Goal: Task Accomplishment & Management: Use online tool/utility

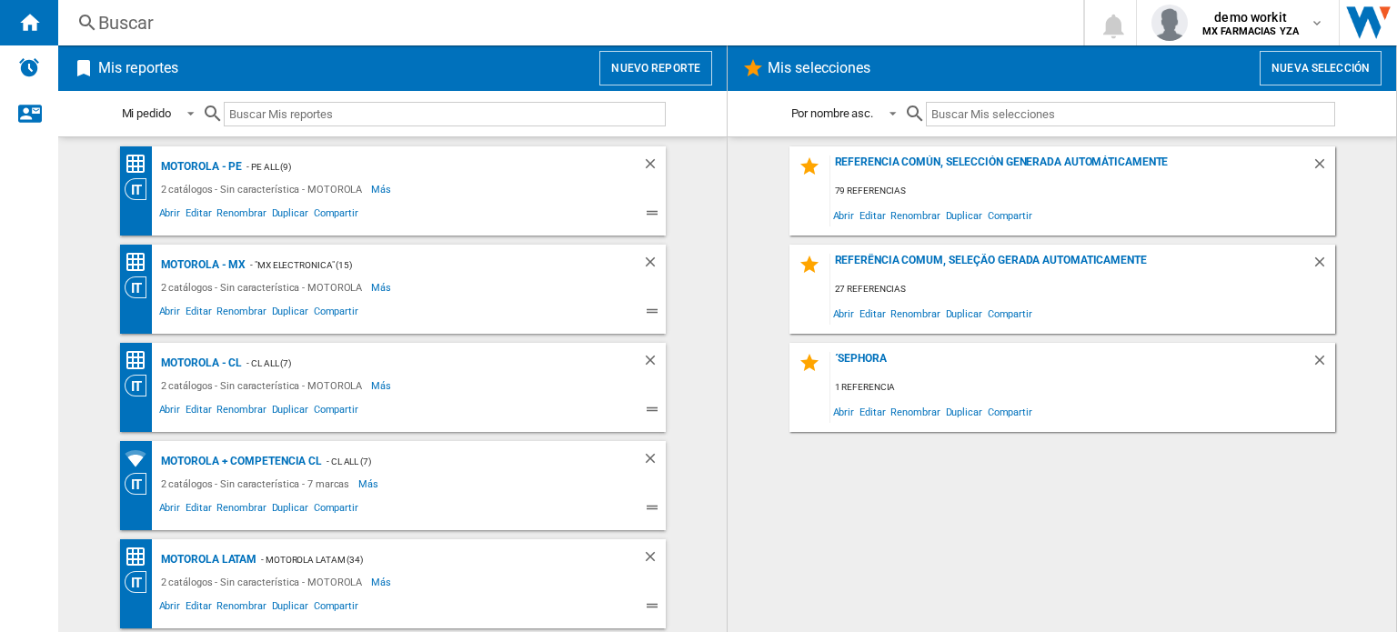
click at [659, 65] on button "Nuevo reporte" at bounding box center [655, 68] width 113 height 35
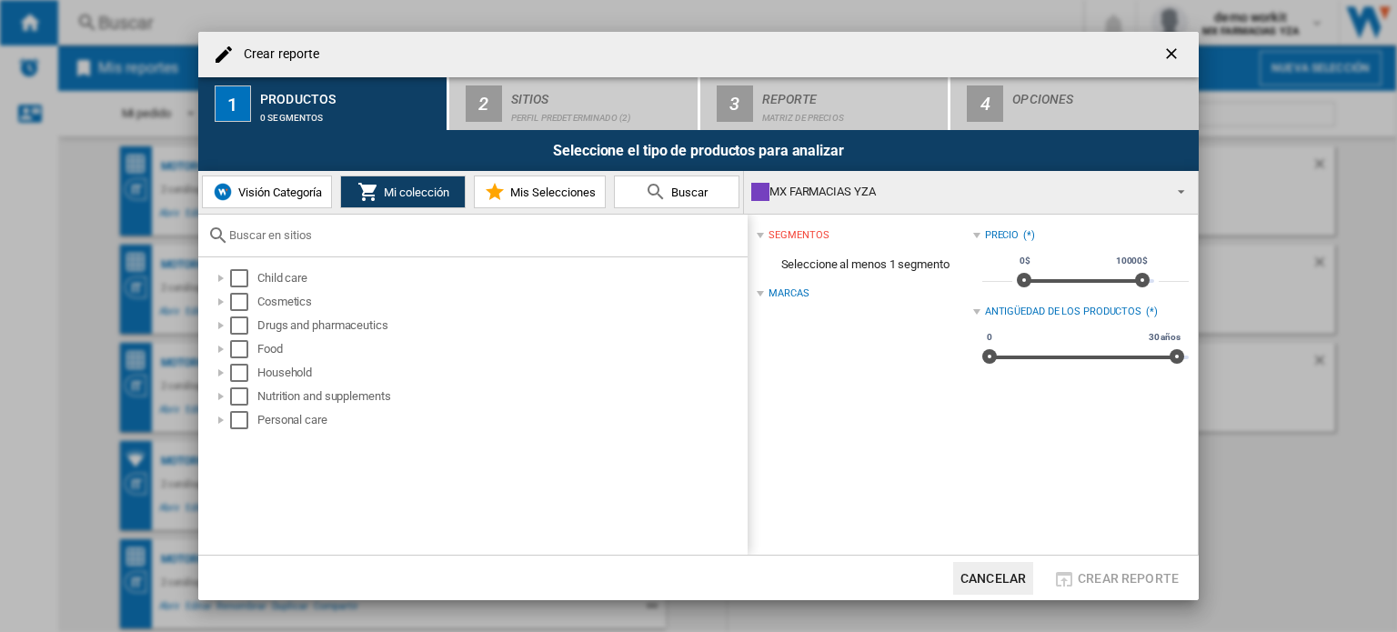
click at [1094, 184] on div "MX FARMACIAS YZA" at bounding box center [956, 191] width 410 height 25
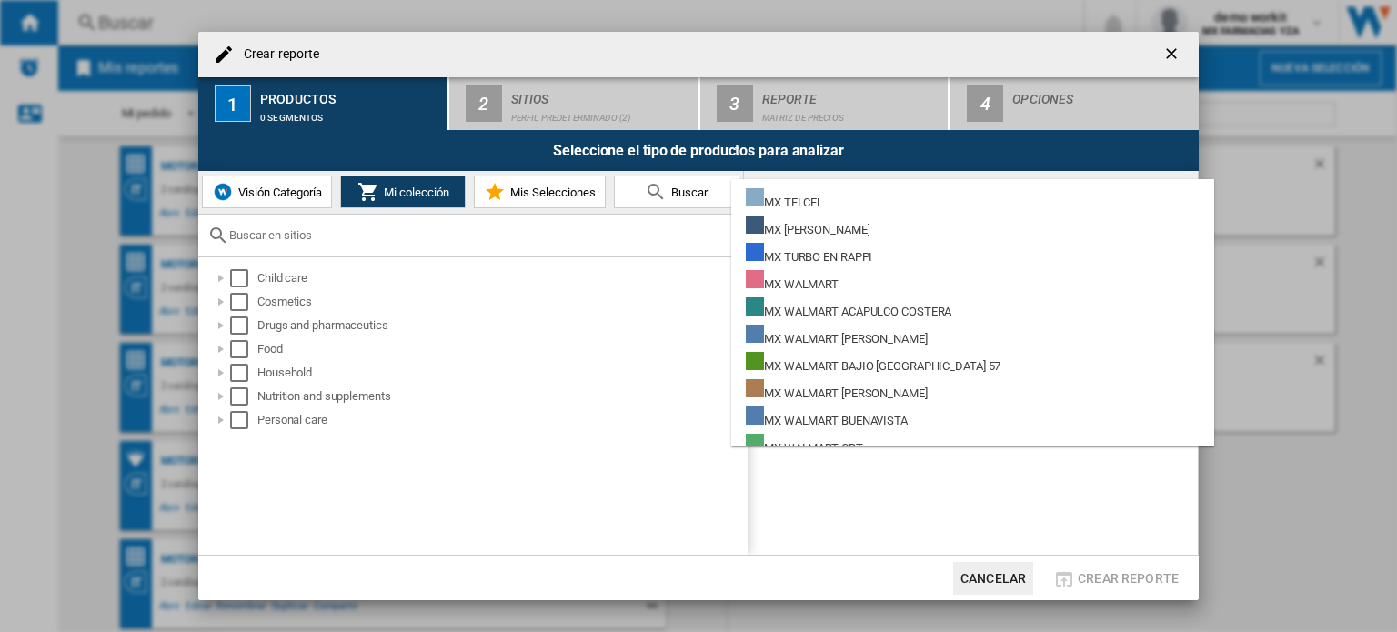
scroll to position [14424, 0]
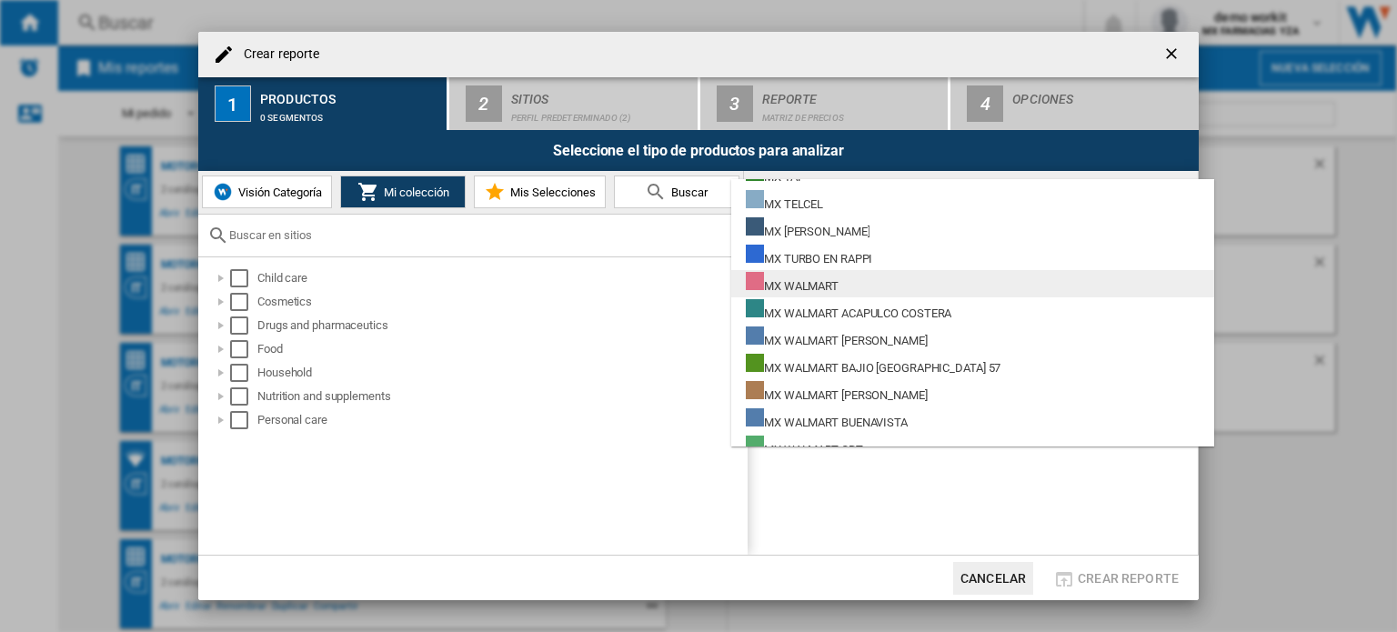
click at [833, 283] on div "MX WALMART" at bounding box center [792, 283] width 93 height 23
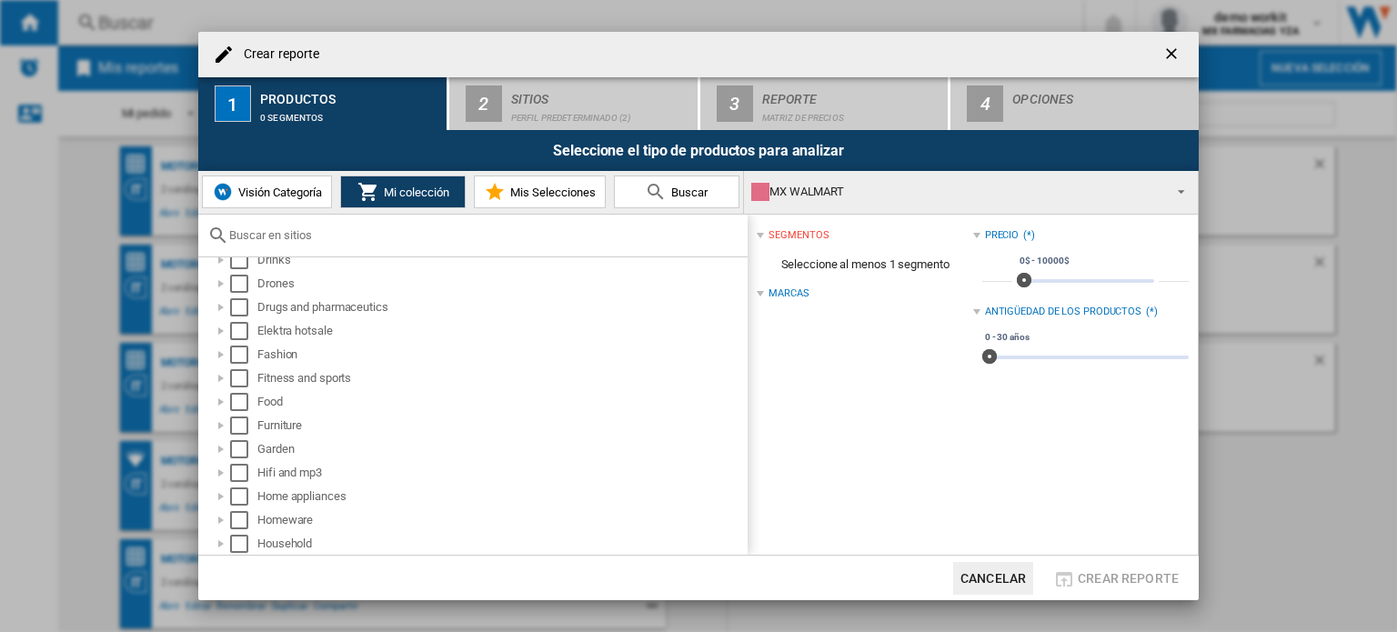
scroll to position [395, 0]
click at [220, 497] on div at bounding box center [221, 498] width 18 height 18
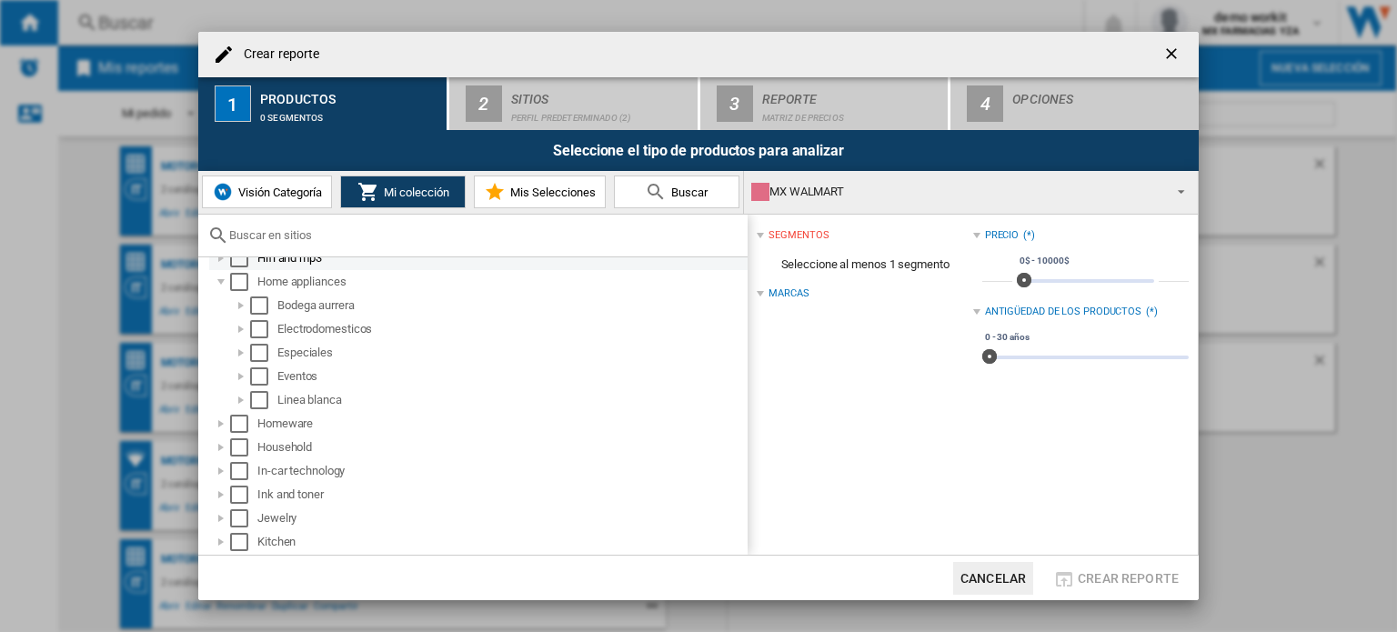
scroll to position [611, 0]
click at [257, 322] on div "Select" at bounding box center [259, 329] width 18 height 18
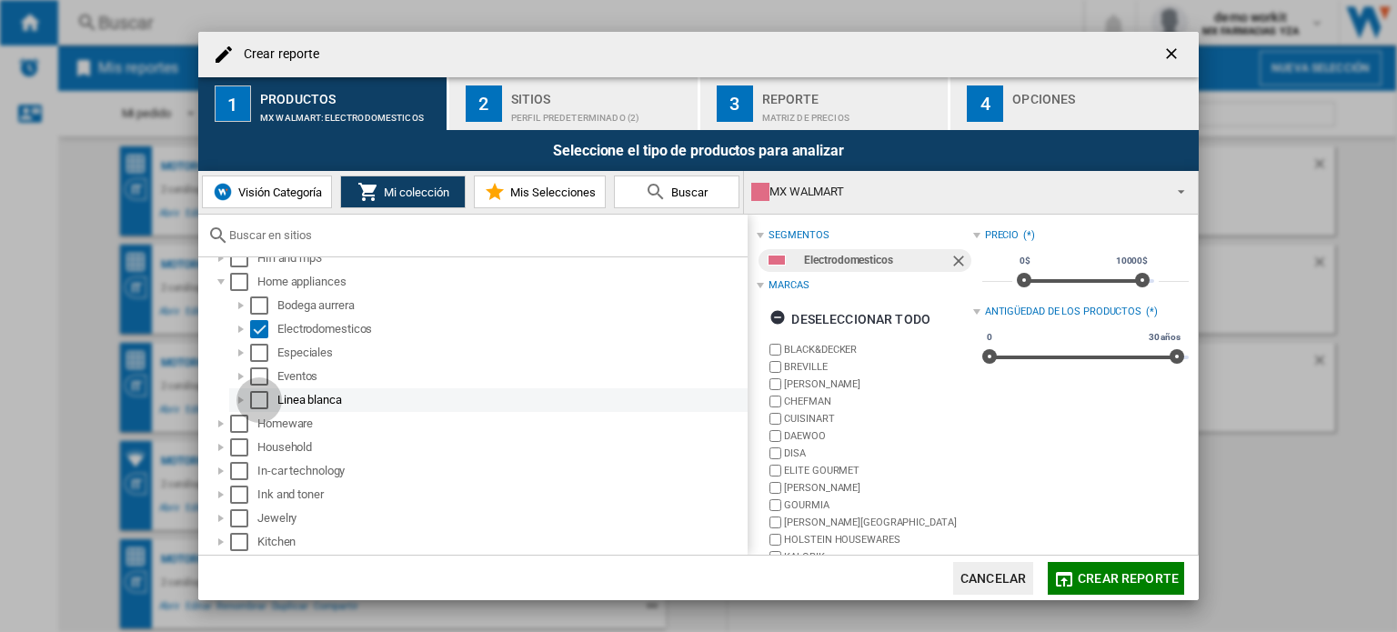
click at [255, 400] on div "Select" at bounding box center [259, 400] width 18 height 18
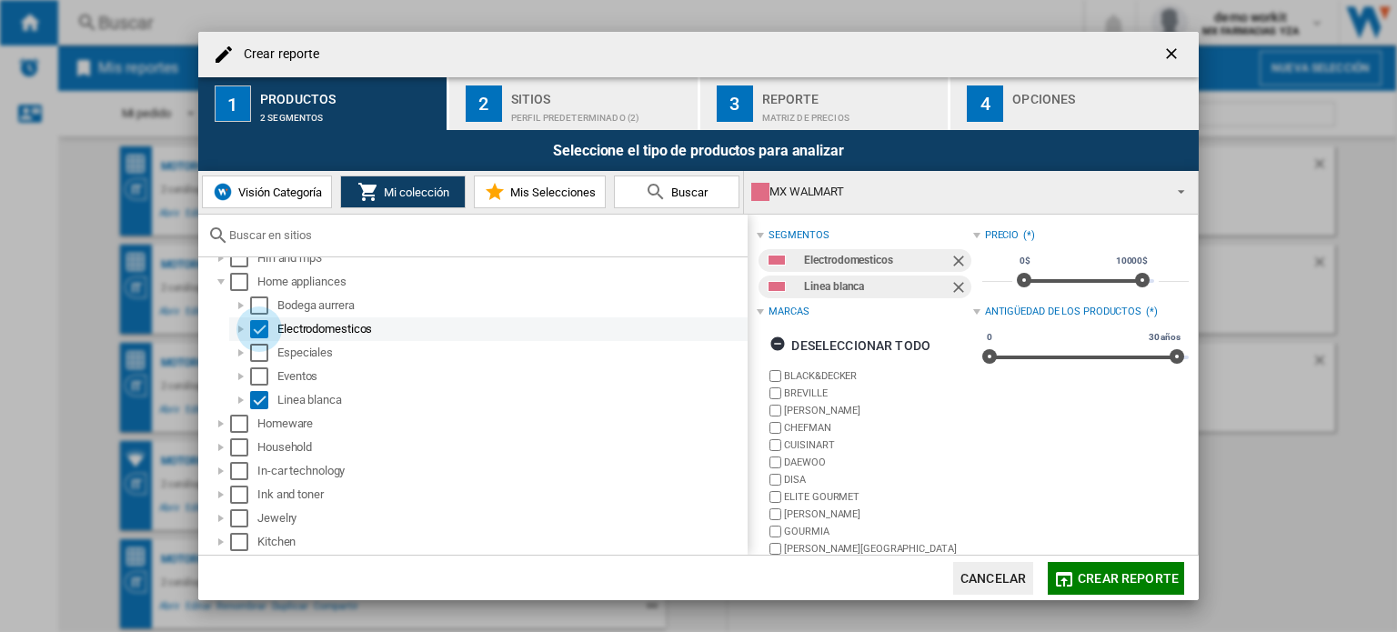
click at [256, 333] on div "Select" at bounding box center [259, 329] width 18 height 18
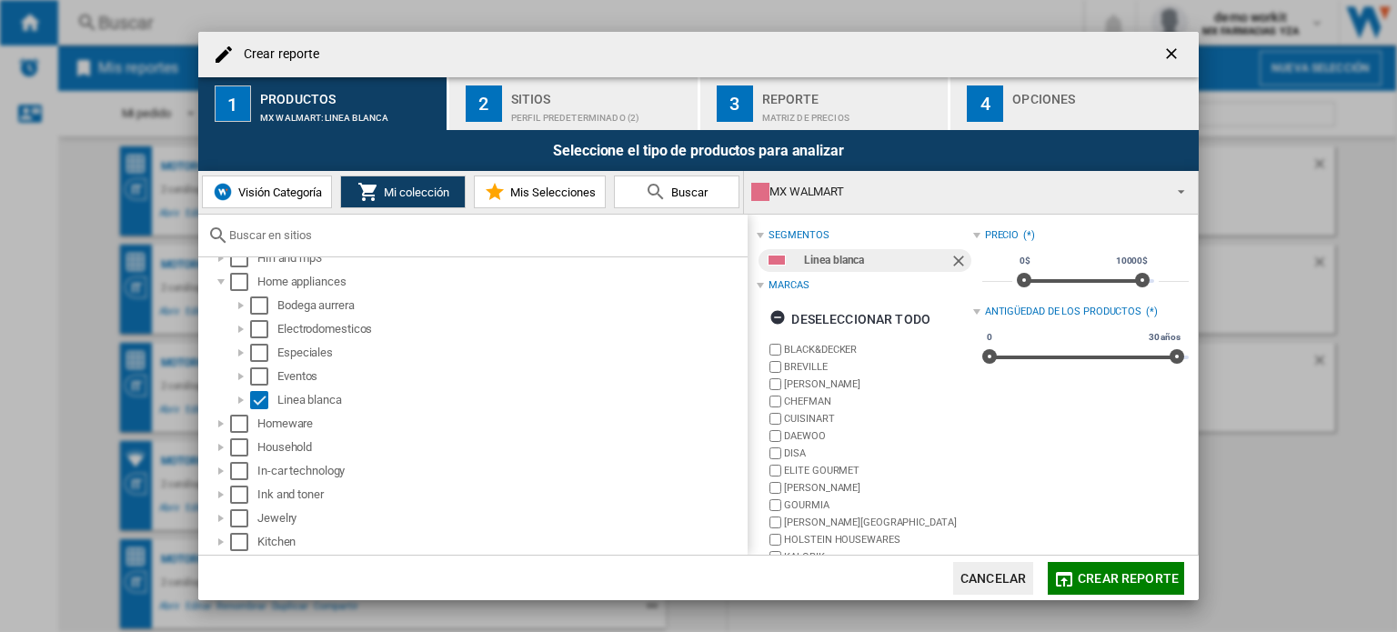
scroll to position [84, 0]
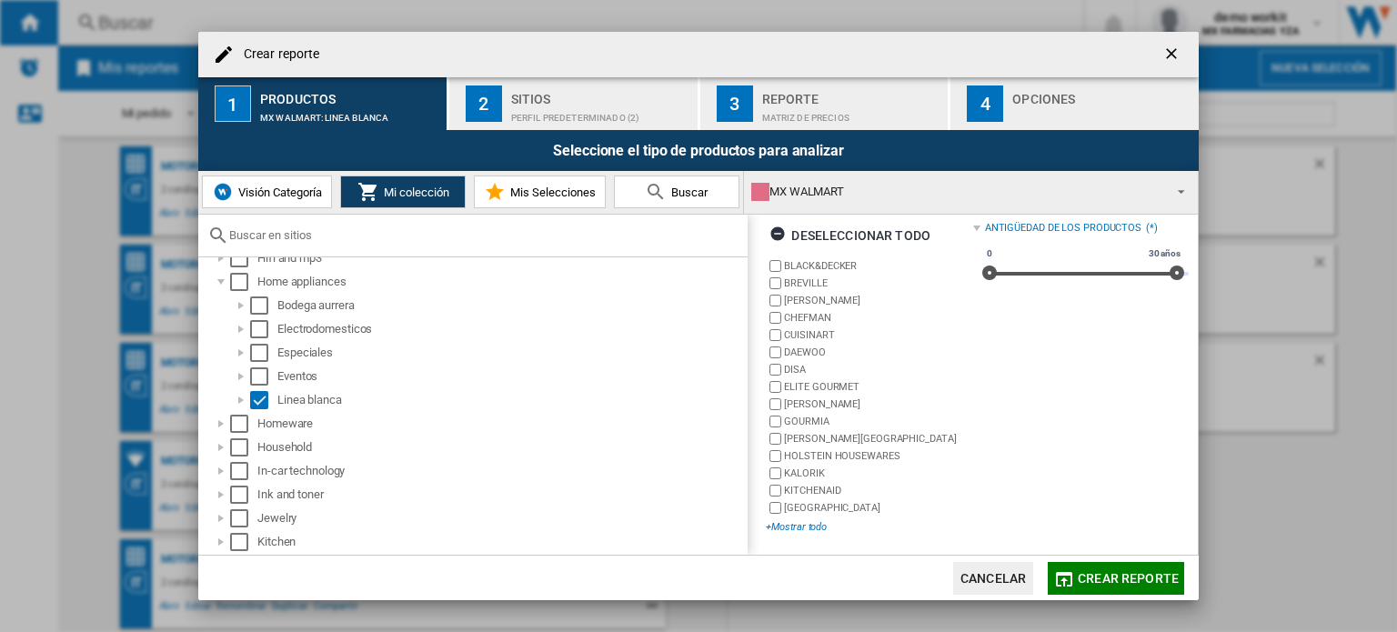
click at [812, 524] on div "+Mostrar todo" at bounding box center [869, 527] width 206 height 14
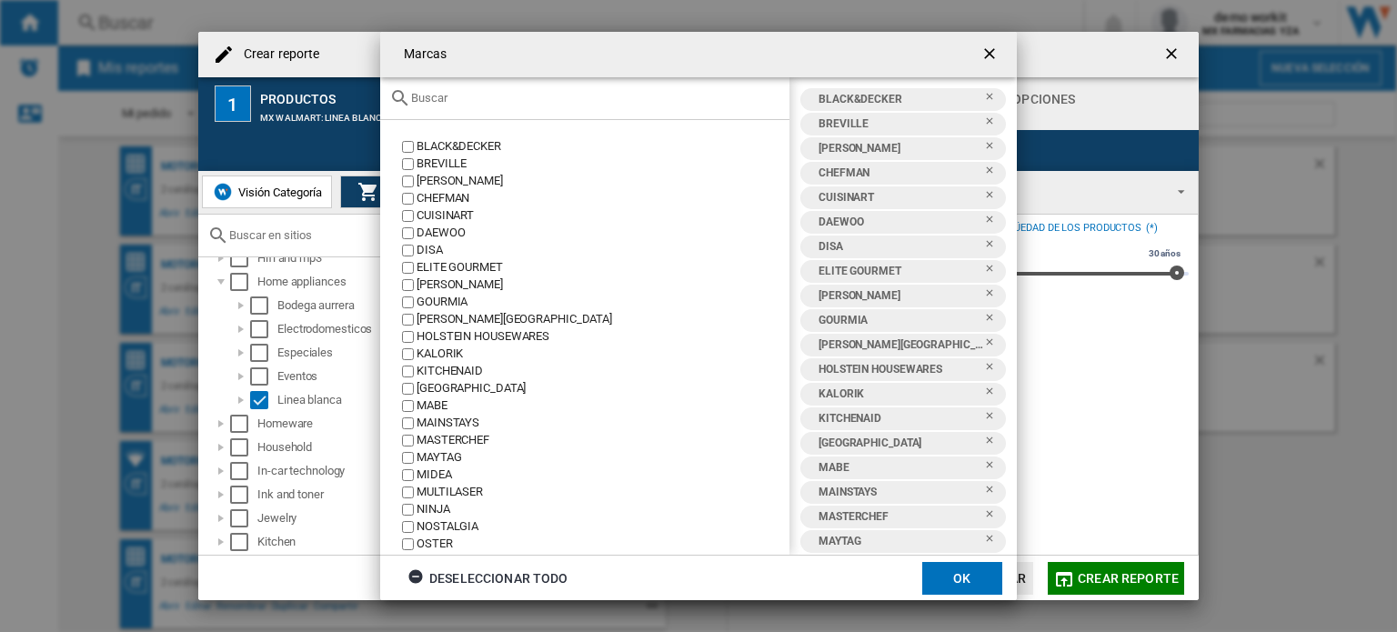
click at [527, 94] on input "text" at bounding box center [595, 98] width 369 height 14
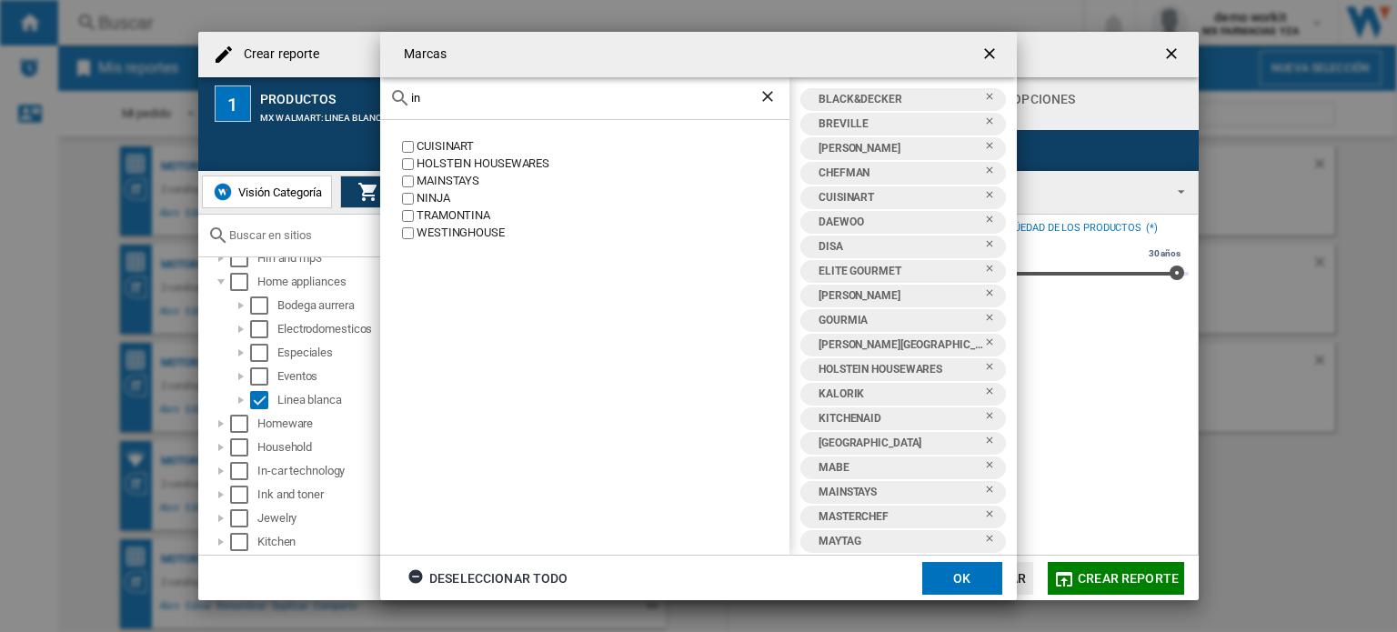
type input "i"
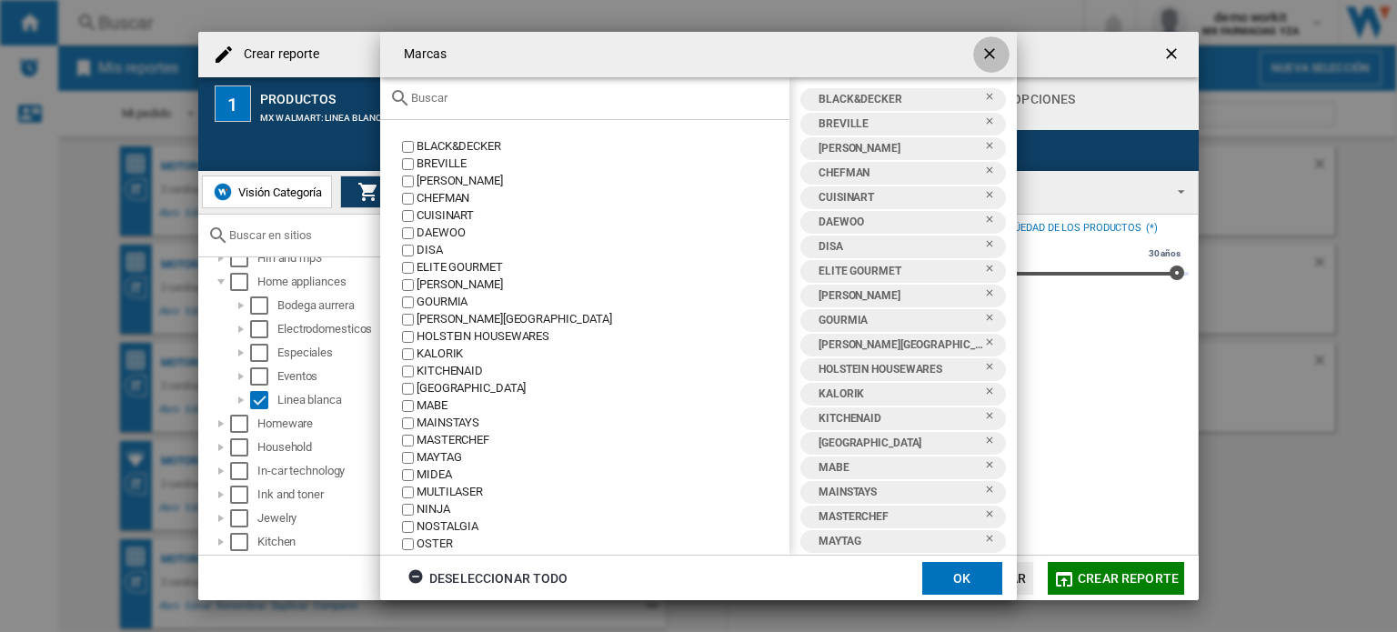
click at [993, 56] on ng-md-icon "getI18NText('BUTTONS.CLOSE_DIALOG')" at bounding box center [991, 56] width 22 height 22
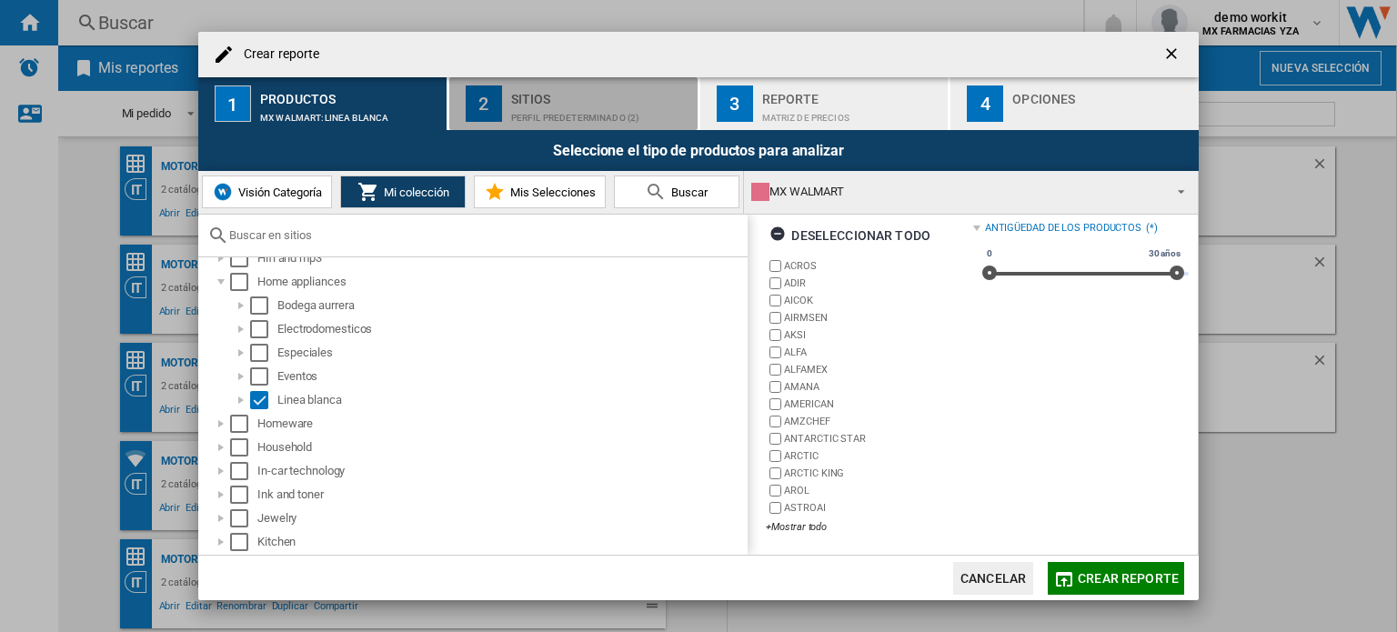
click at [563, 90] on div "Sitios" at bounding box center [600, 94] width 179 height 19
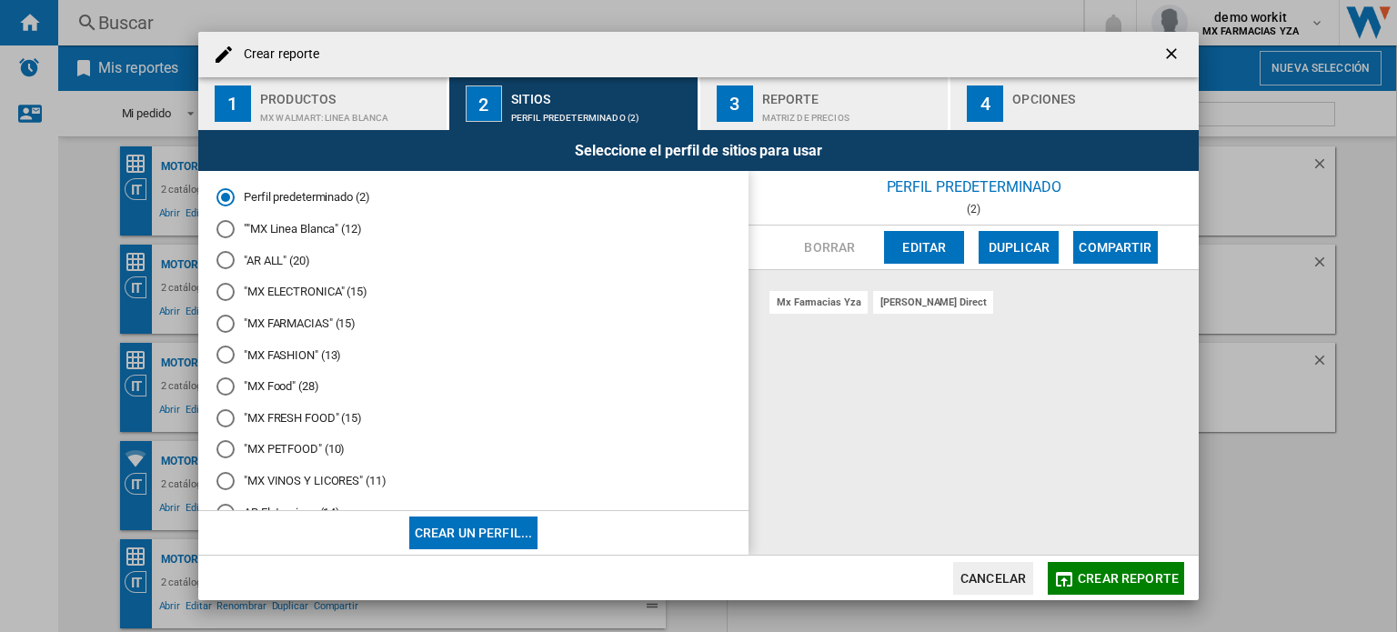
click at [311, 290] on md-radio-button ""MX ELECTRONICA" (15)" at bounding box center [473, 292] width 514 height 17
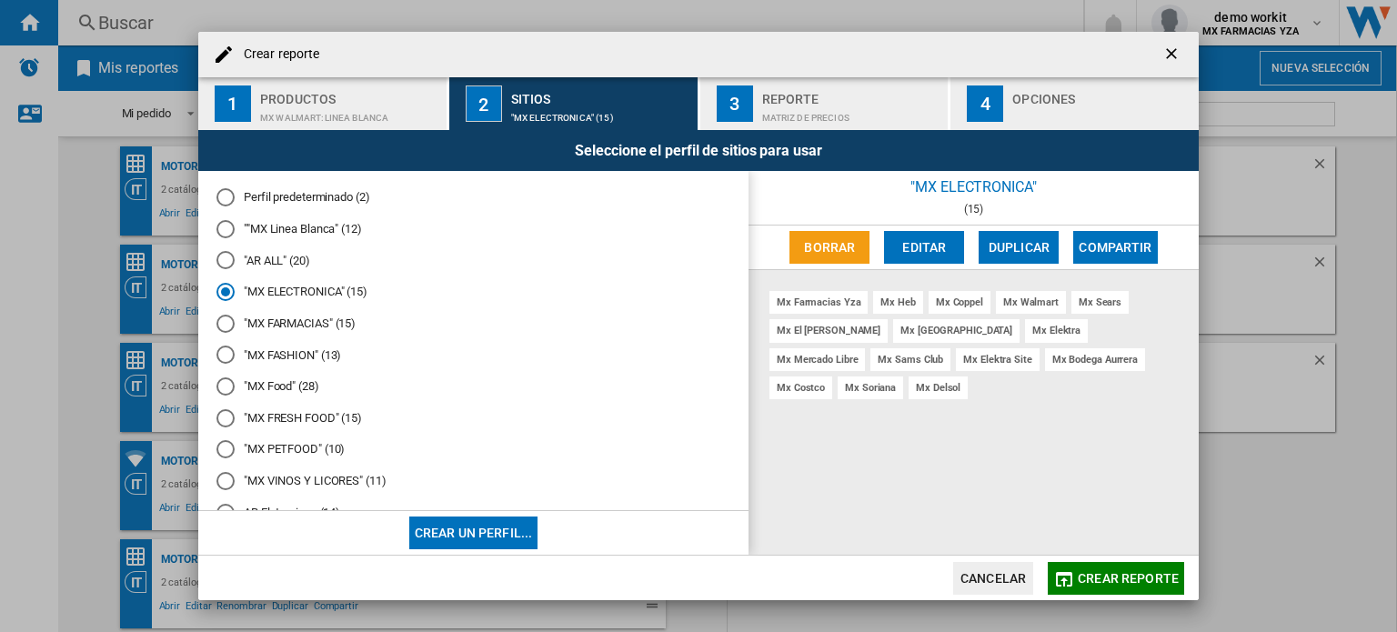
click at [349, 232] on md-radio-button """MX Linea Blanca" (12)" at bounding box center [473, 228] width 514 height 17
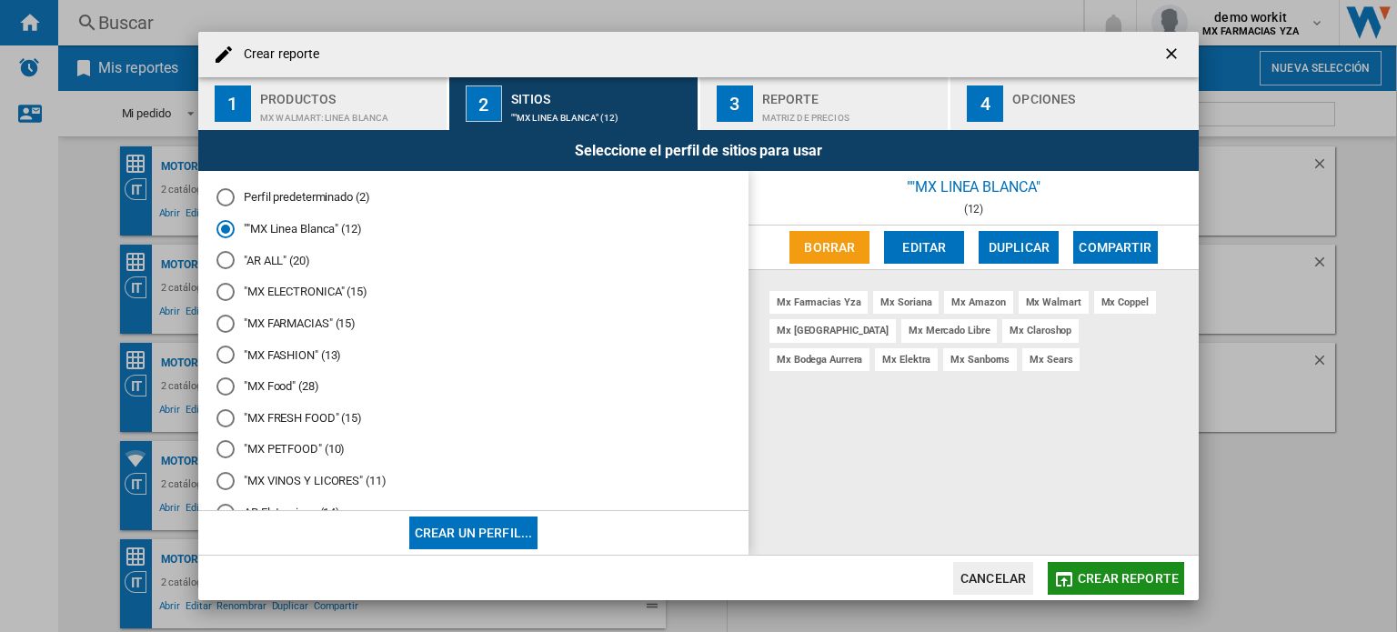
click at [1127, 572] on span "Crear reporte" at bounding box center [1128, 578] width 101 height 15
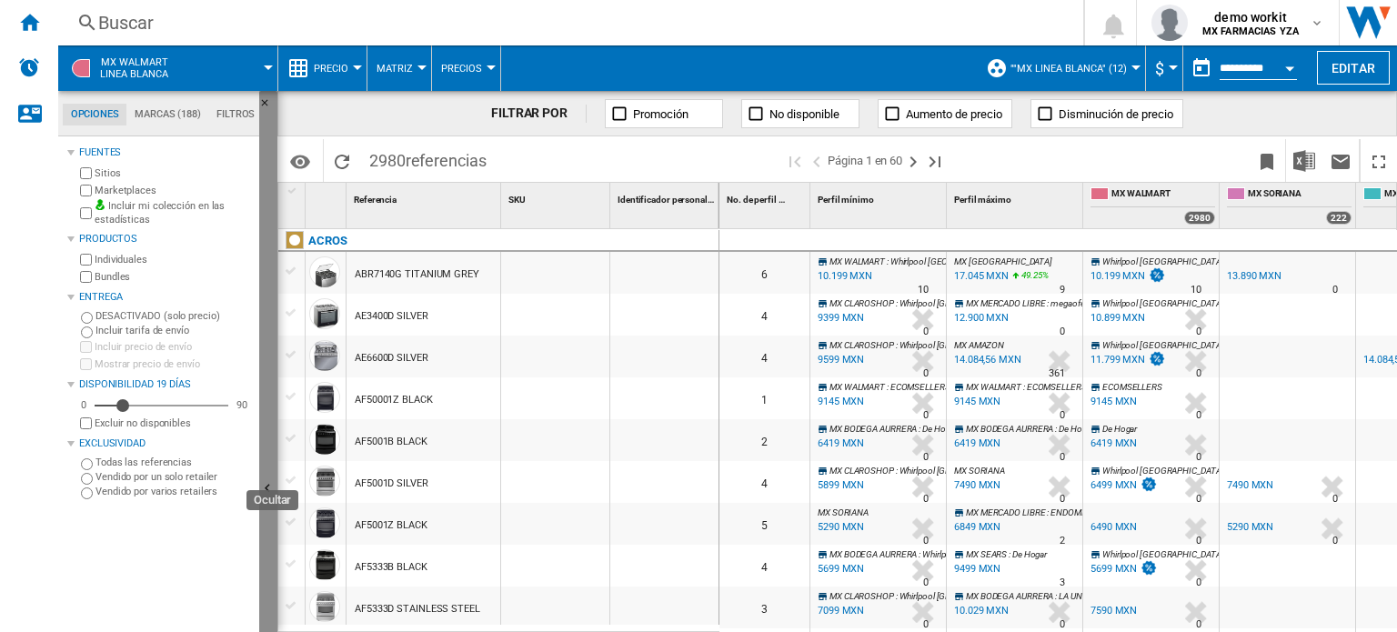
click at [268, 388] on button "Ocultar" at bounding box center [268, 490] width 18 height 798
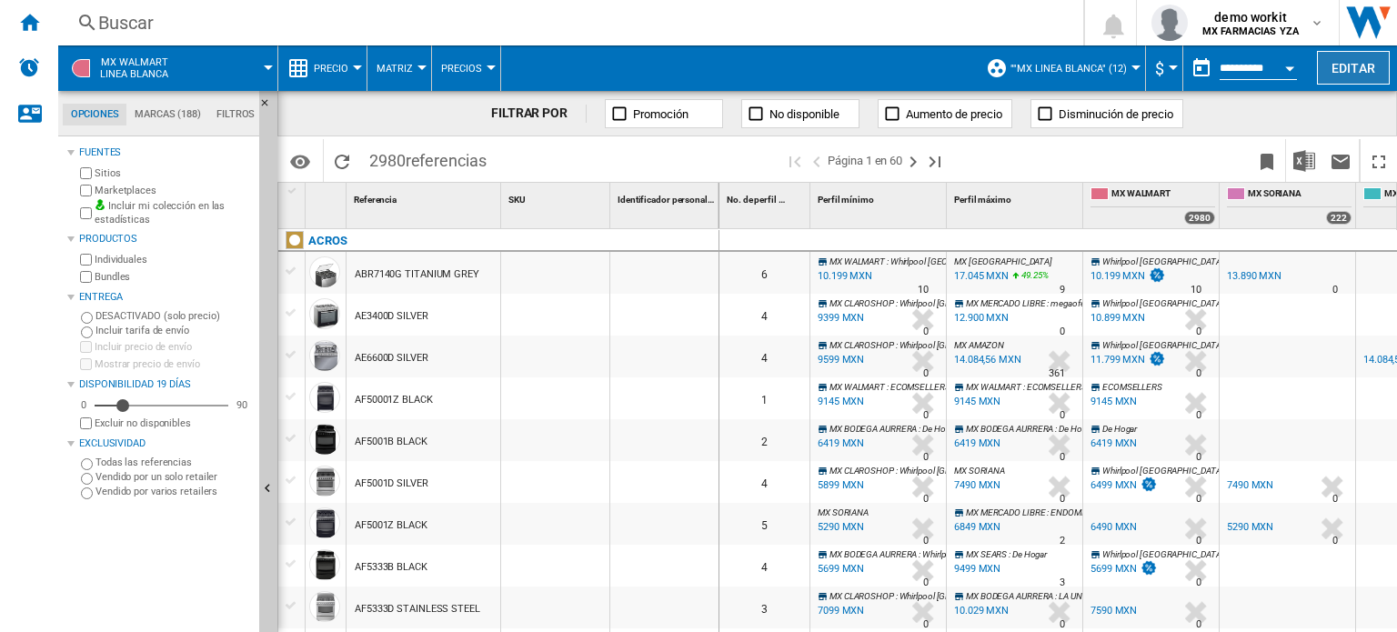
click at [1334, 69] on button "Editar" at bounding box center [1353, 68] width 73 height 34
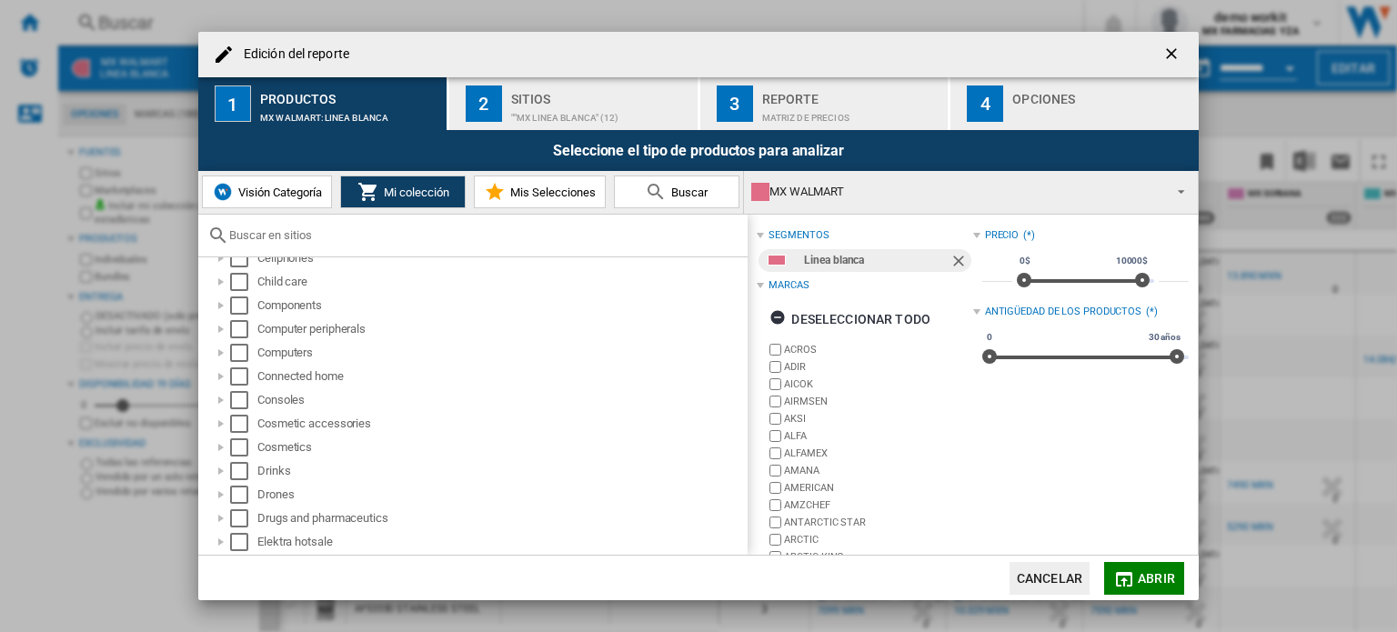
scroll to position [400, 0]
drag, startPoint x: 279, startPoint y: 379, endPoint x: 458, endPoint y: 570, distance: 261.9
click at [458, 570] on md-dialog-actions "Cancelar Abrir" at bounding box center [698, 577] width 1000 height 45
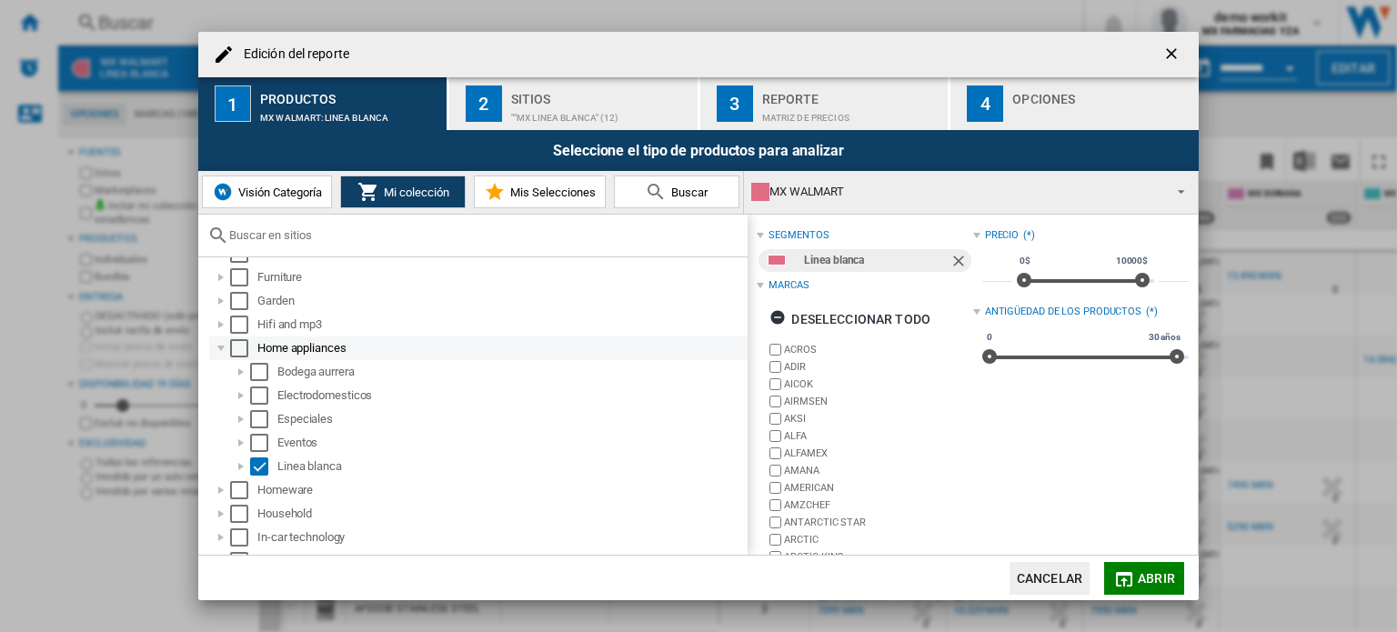
scroll to position [546, 0]
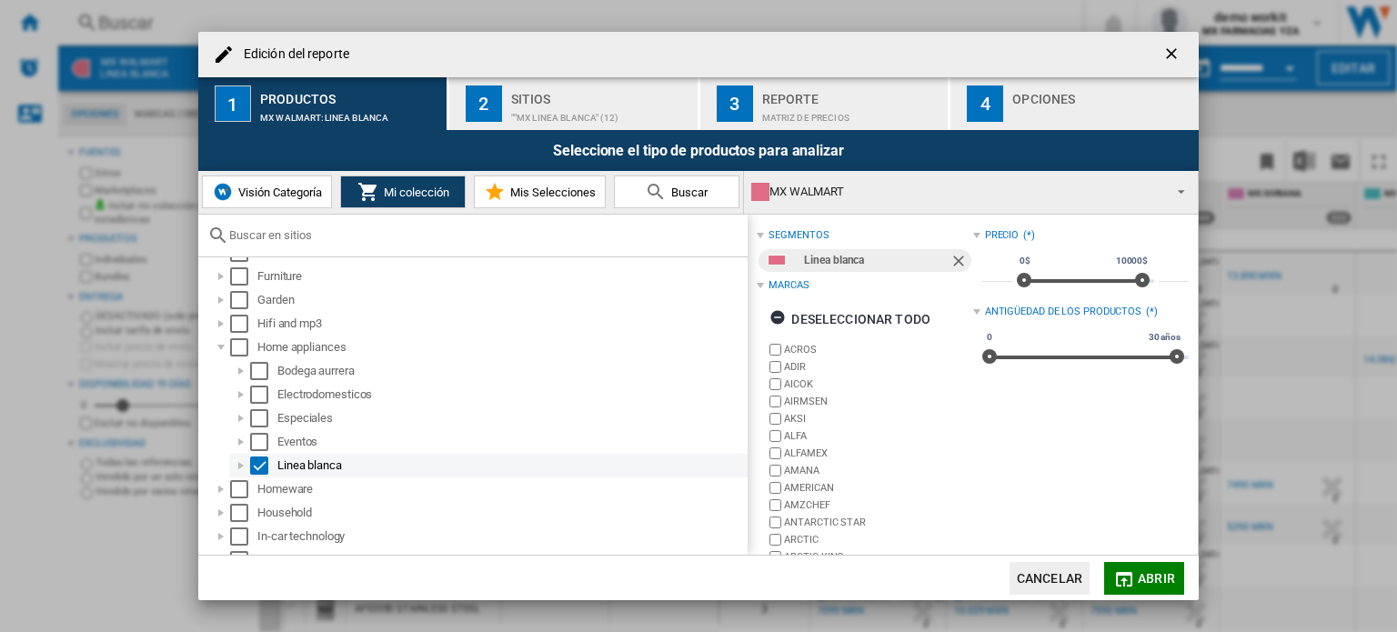
click at [240, 465] on div "Edición del ..." at bounding box center [241, 466] width 18 height 18
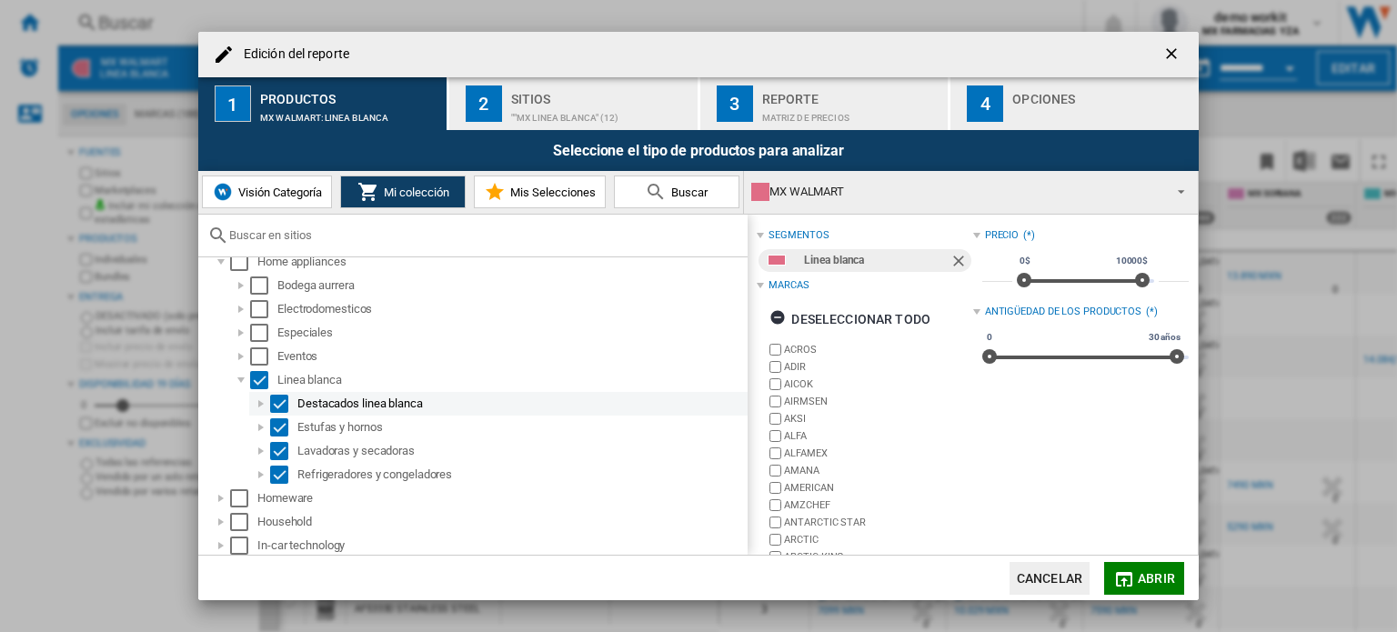
click at [260, 407] on div "Edición del ..." at bounding box center [261, 404] width 18 height 18
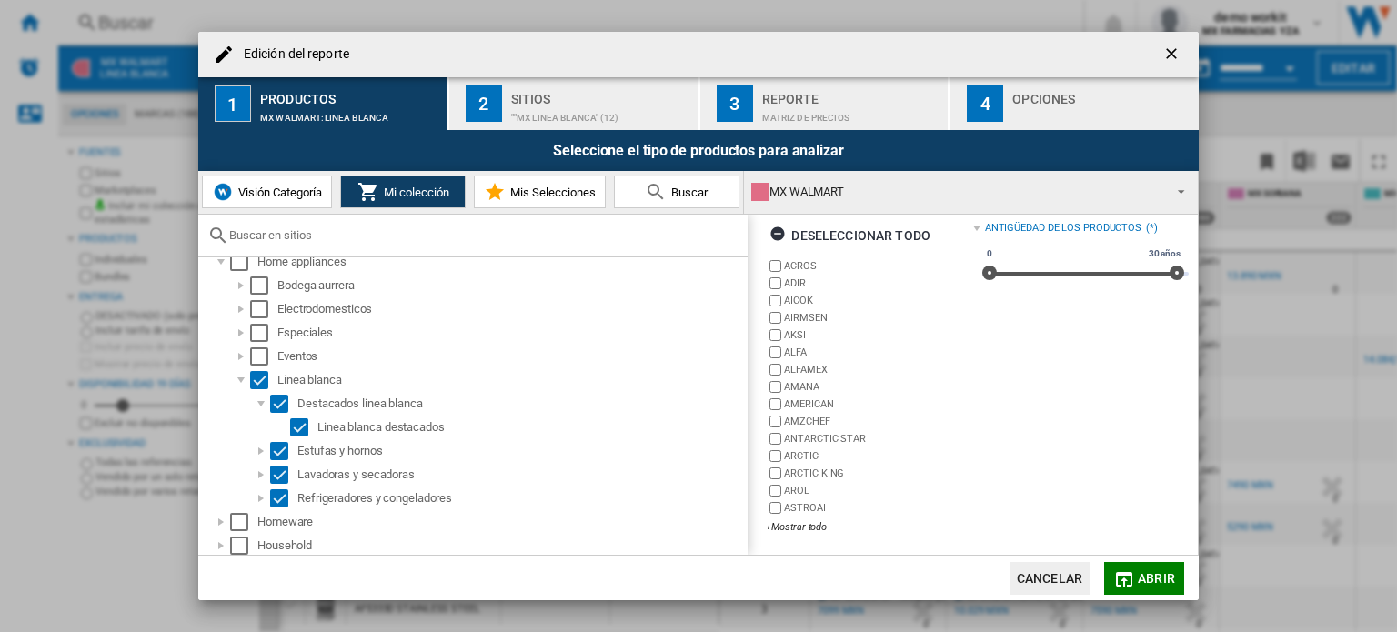
scroll to position [81, 0]
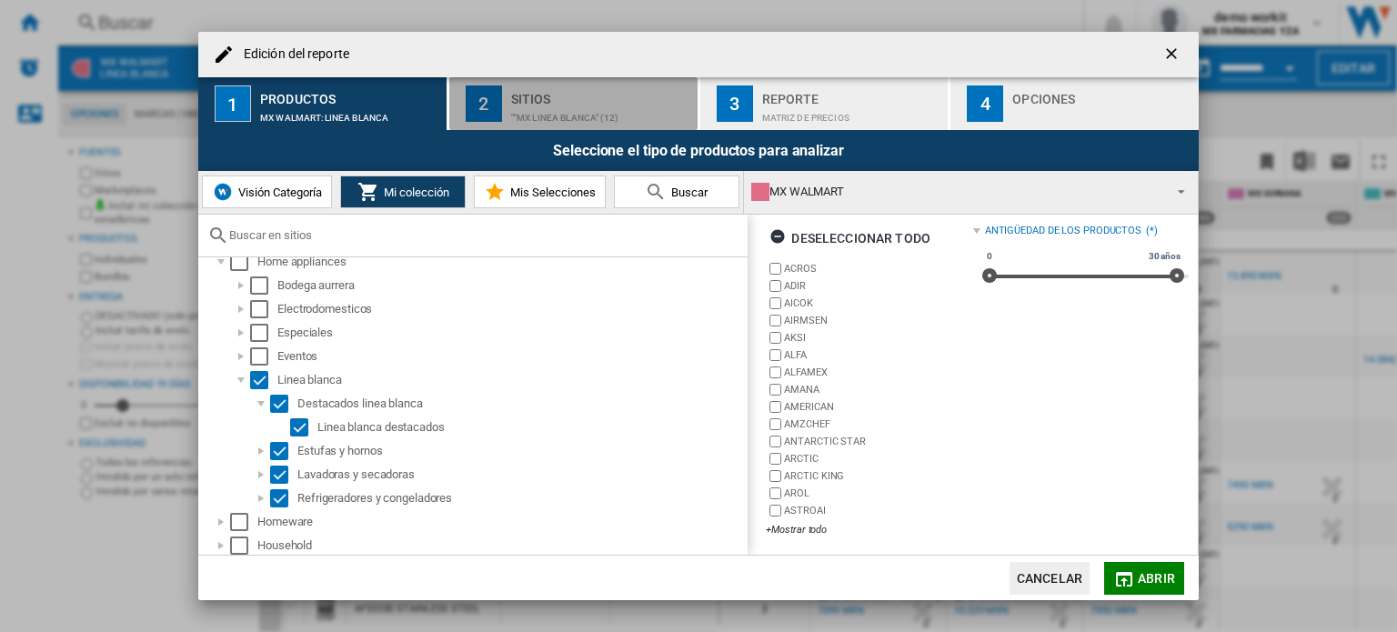
click at [570, 105] on div """MX Linea Blanca" (12)" at bounding box center [600, 113] width 179 height 19
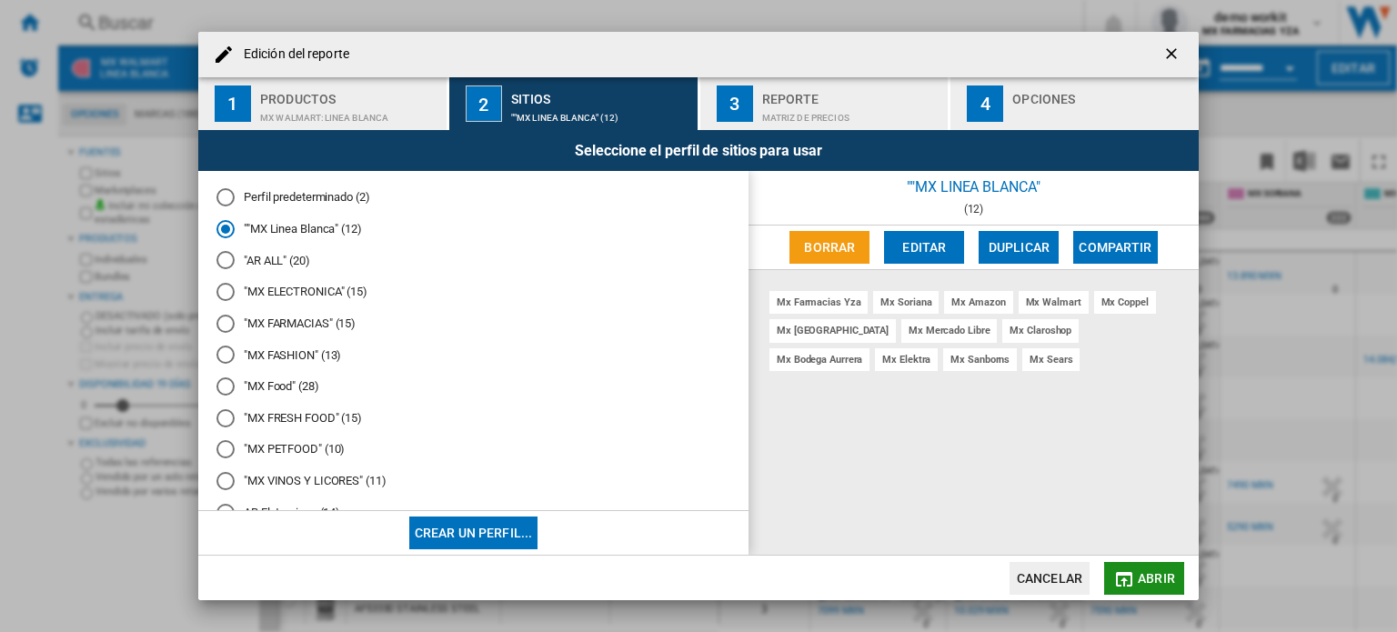
click at [1130, 581] on md-icon "Edición del ..." at bounding box center [1124, 579] width 22 height 22
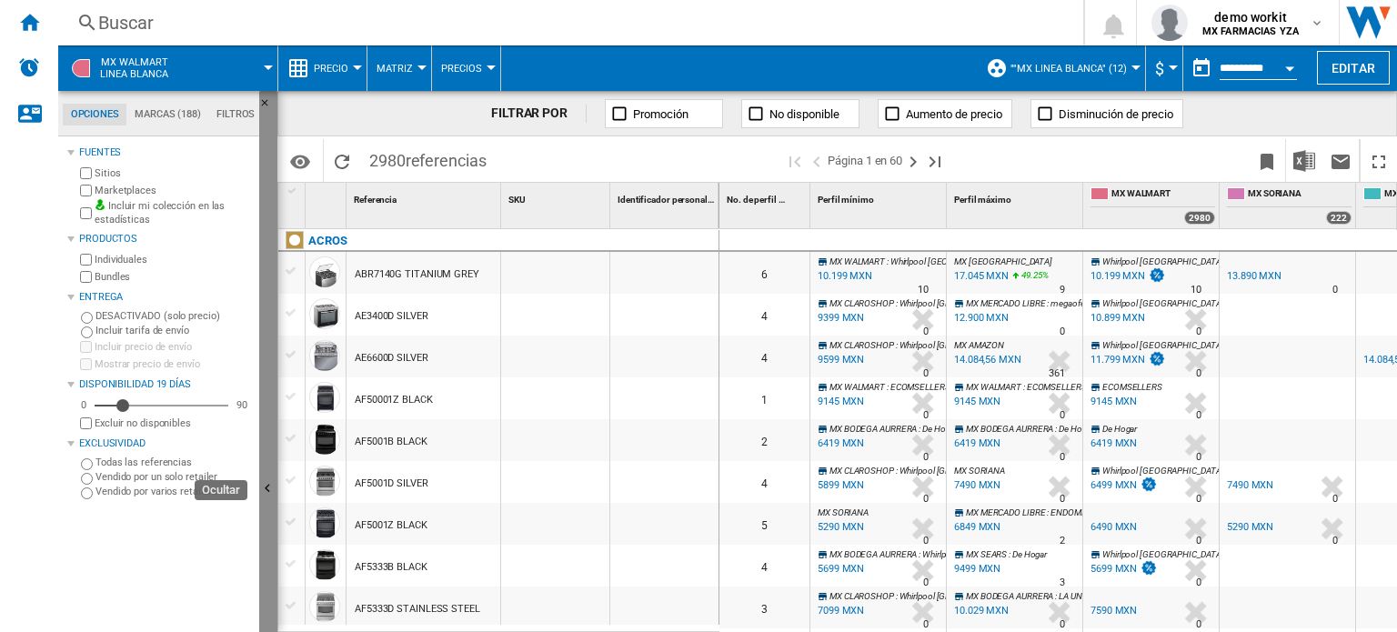
click at [262, 436] on button "Ocultar" at bounding box center [268, 490] width 18 height 798
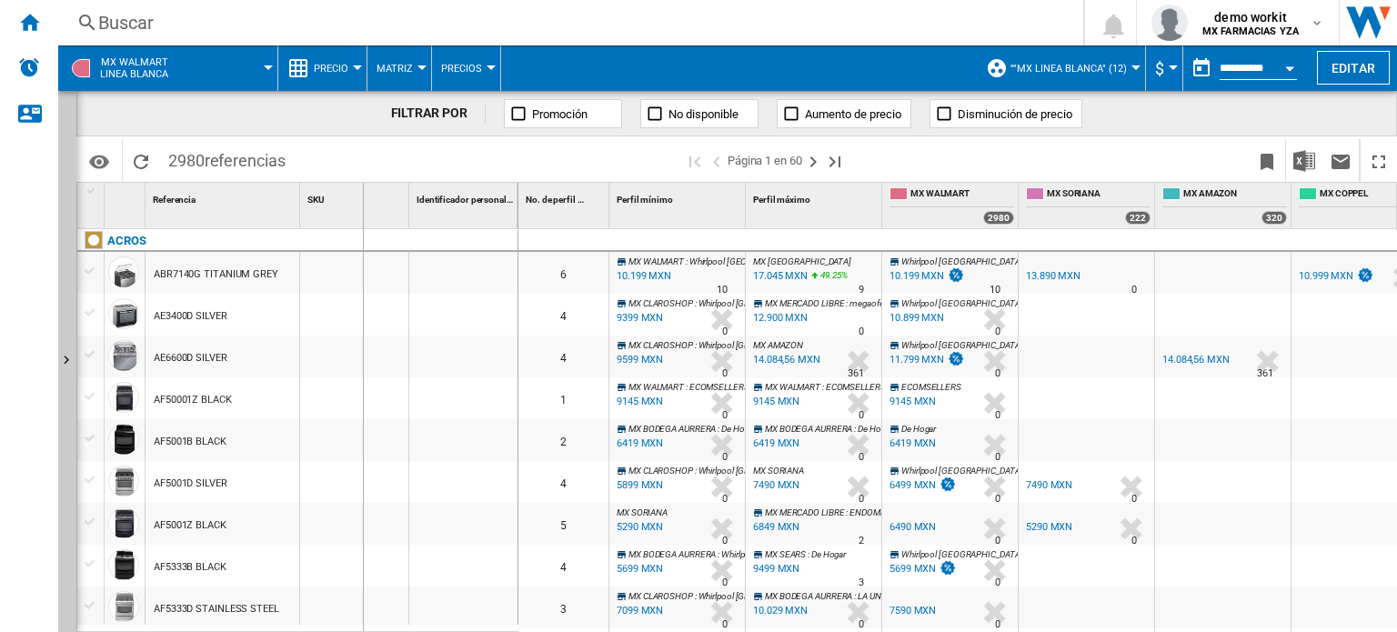
drag, startPoint x: 407, startPoint y: 207, endPoint x: 341, endPoint y: 217, distance: 66.2
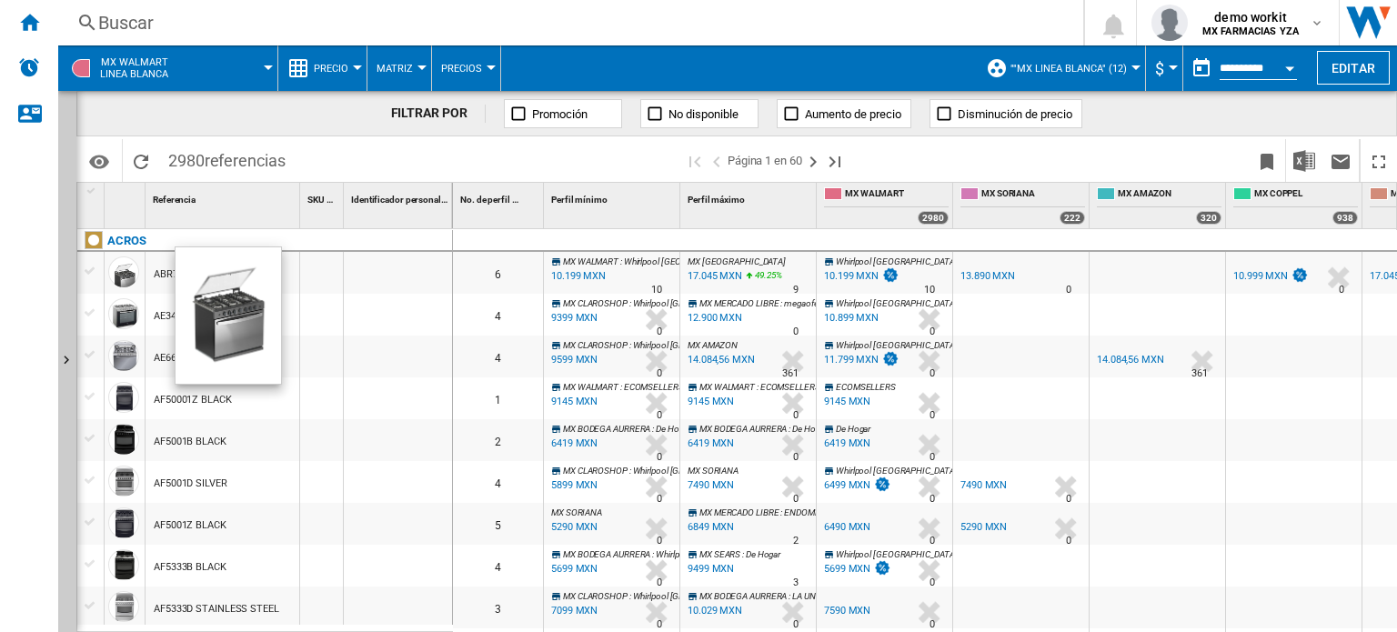
click at [140, 269] on div at bounding box center [125, 276] width 40 height 42
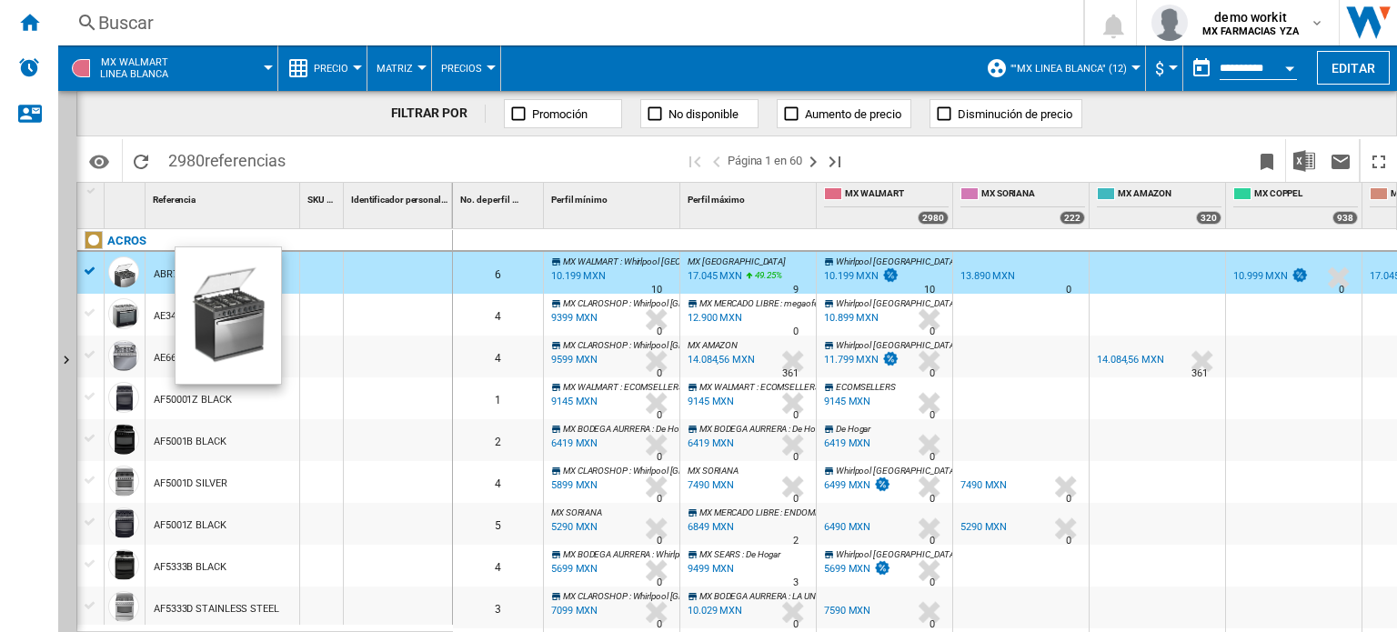
click at [127, 276] on div at bounding box center [123, 271] width 31 height 31
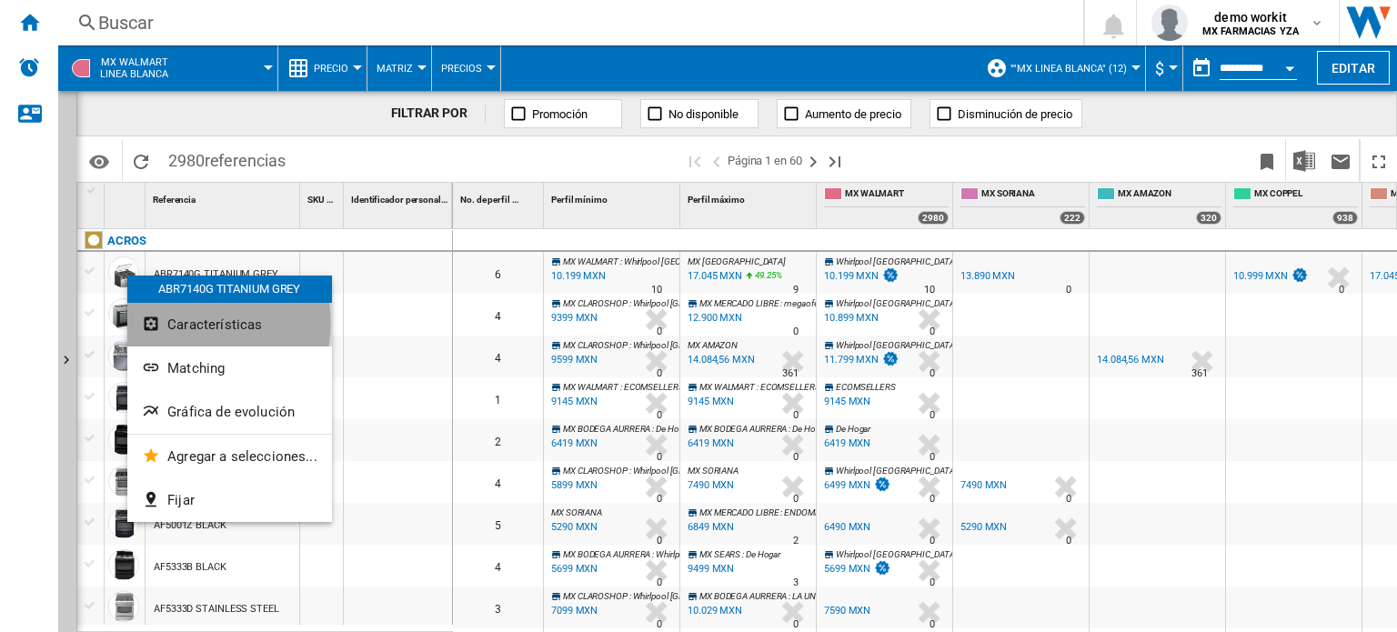
click at [194, 323] on span "Características" at bounding box center [214, 324] width 95 height 16
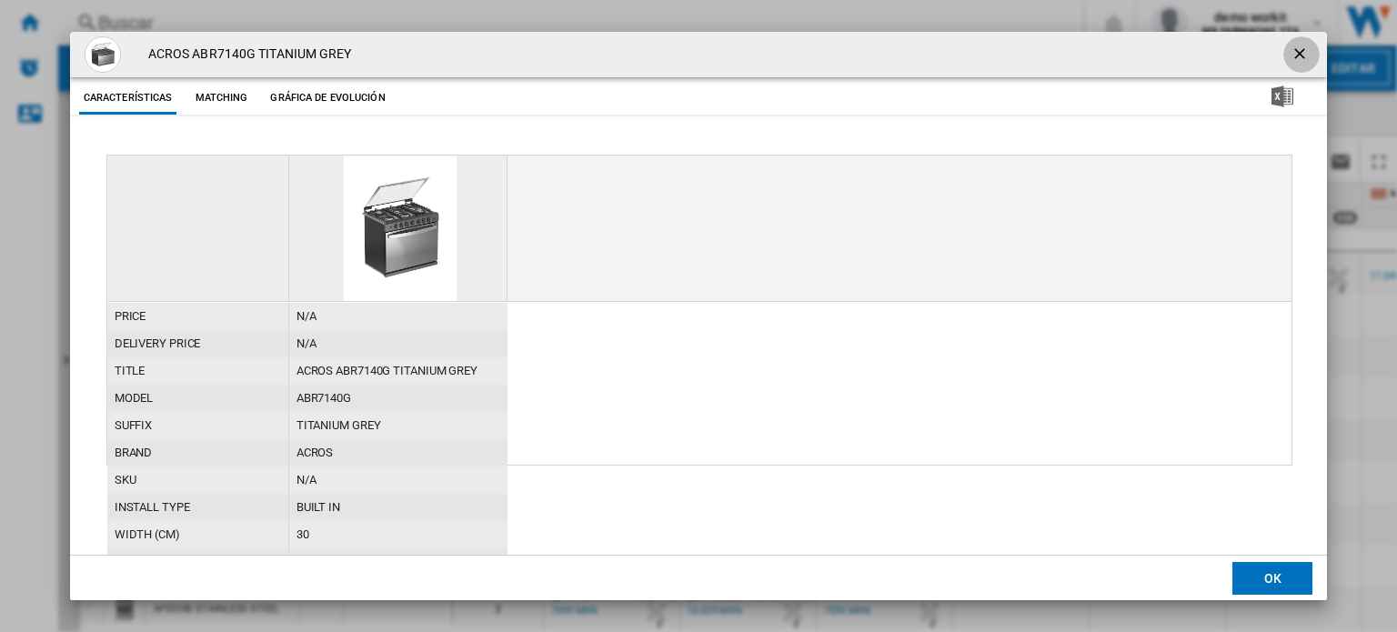
click at [1299, 55] on ng-md-icon "getI18NText('BUTTONS.CLOSE_DIALOG')" at bounding box center [1301, 56] width 22 height 22
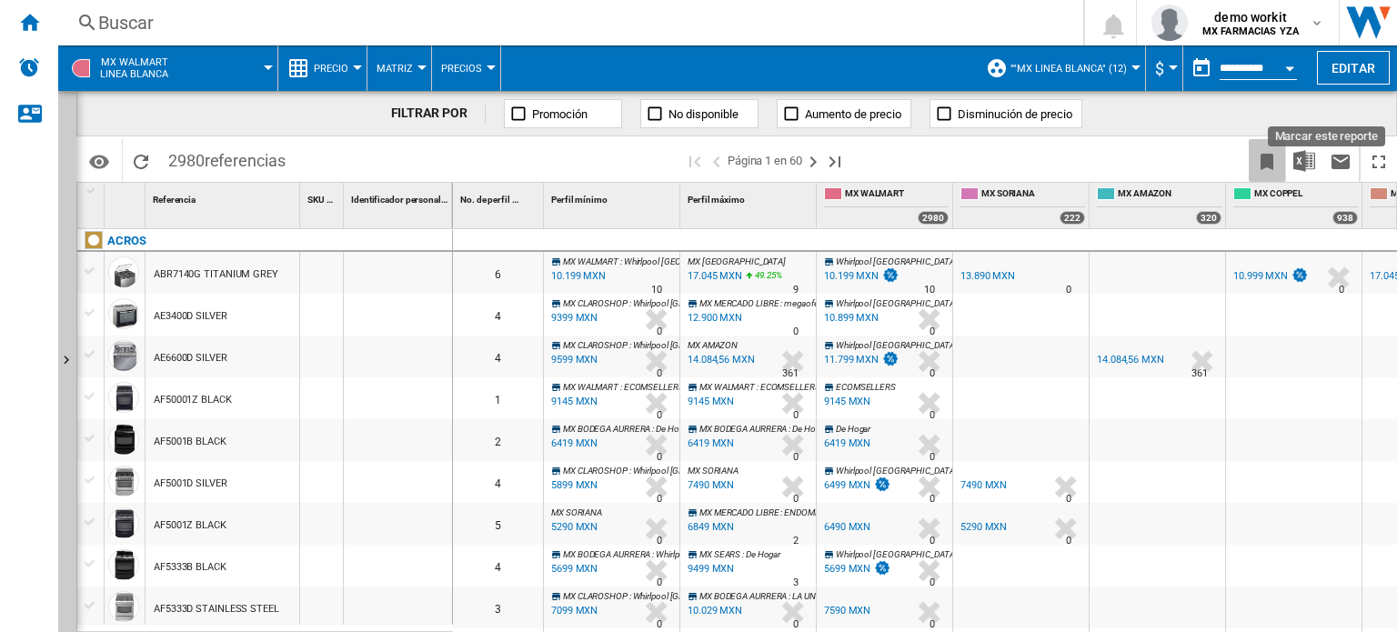
click at [1268, 153] on ng-md-icon "Marcar este reporte" at bounding box center [1267, 162] width 22 height 22
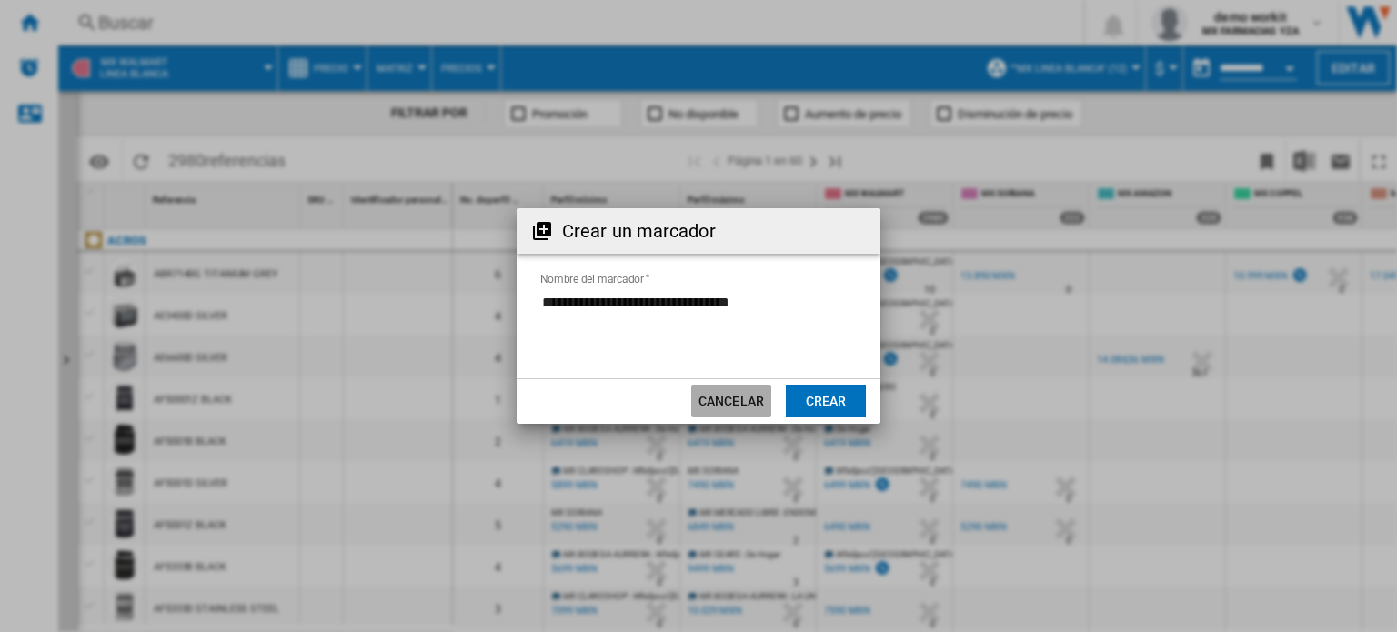
click at [712, 401] on button "Cancelar" at bounding box center [731, 401] width 80 height 33
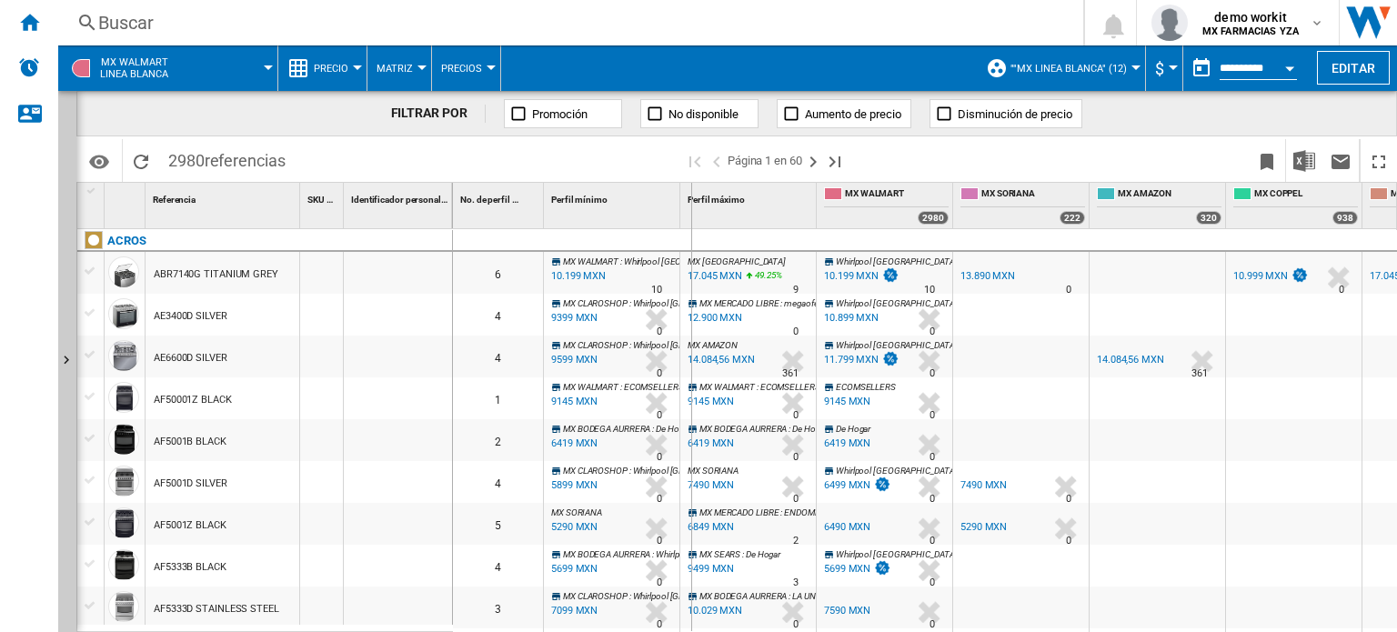
drag, startPoint x: 678, startPoint y: 198, endPoint x: 690, endPoint y: 198, distance: 12.7
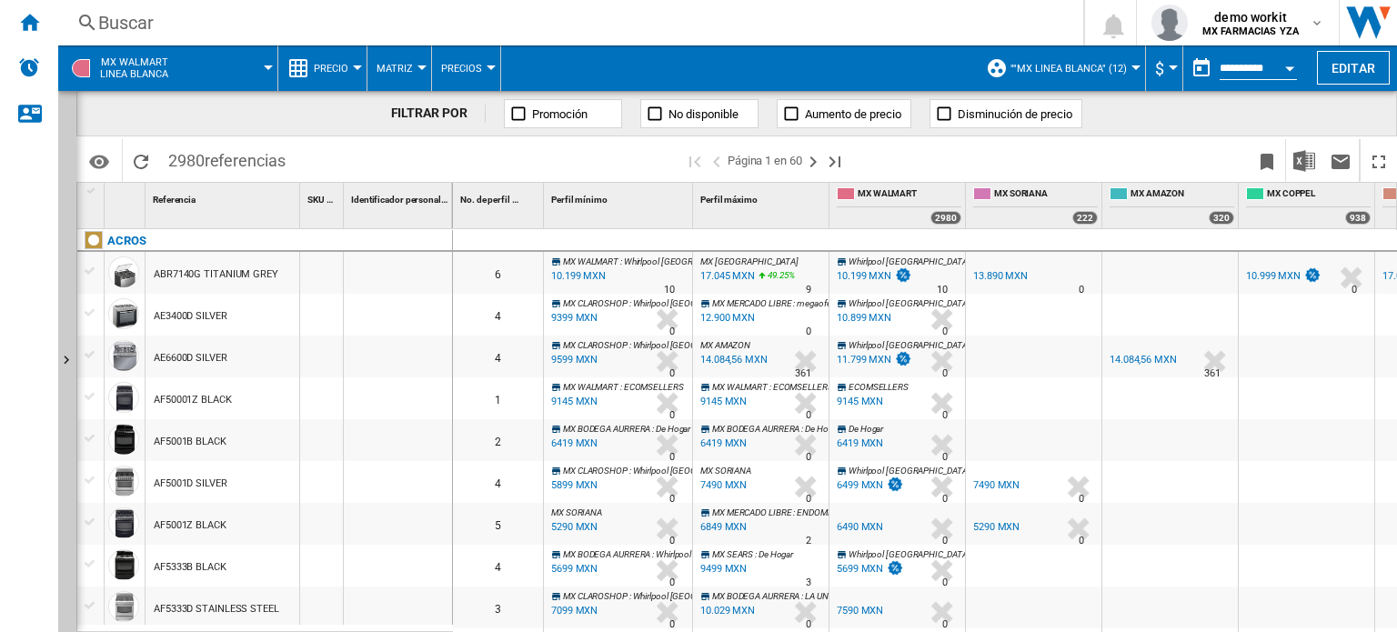
click at [872, 314] on div "10.899 MXN" at bounding box center [864, 318] width 55 height 12
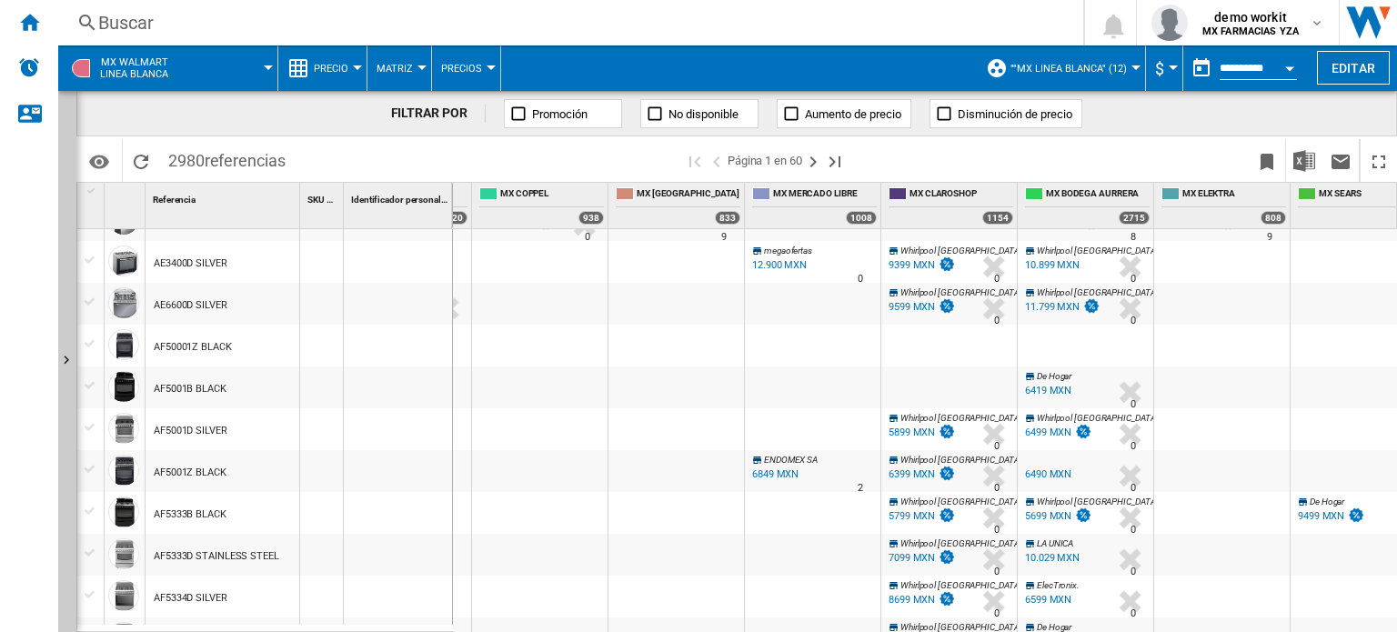
scroll to position [0, 804]
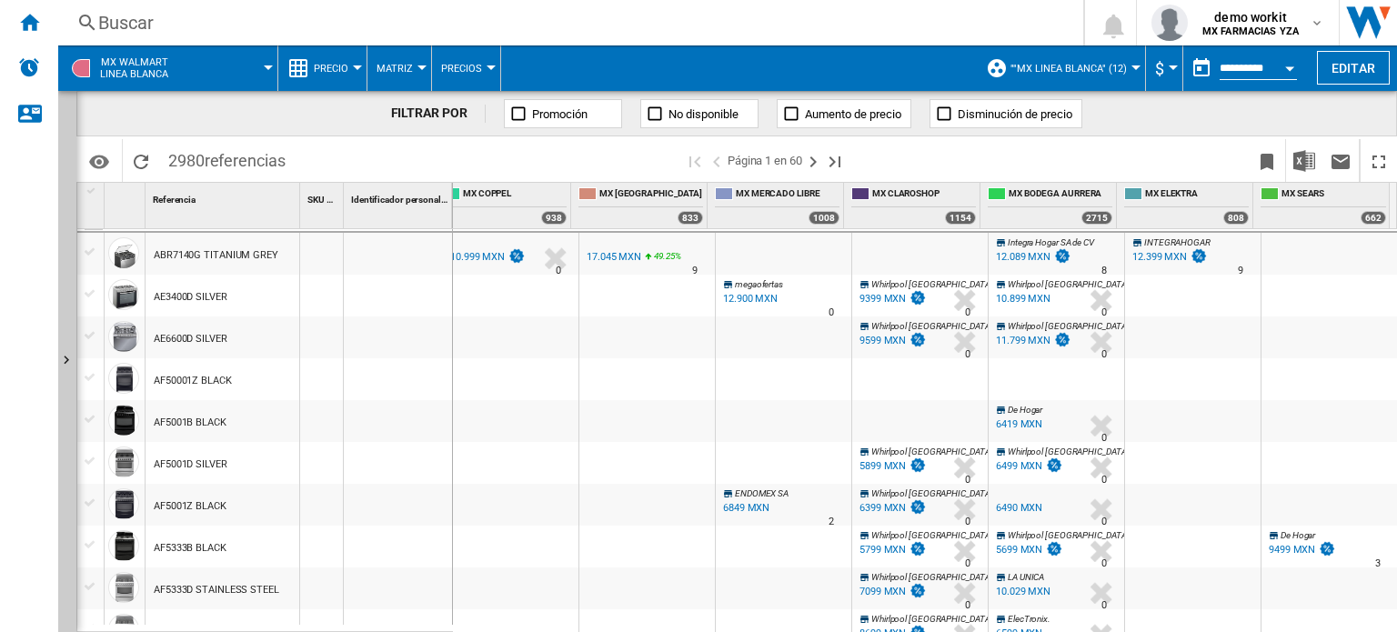
click at [354, 72] on button "Precio" at bounding box center [336, 67] width 44 height 45
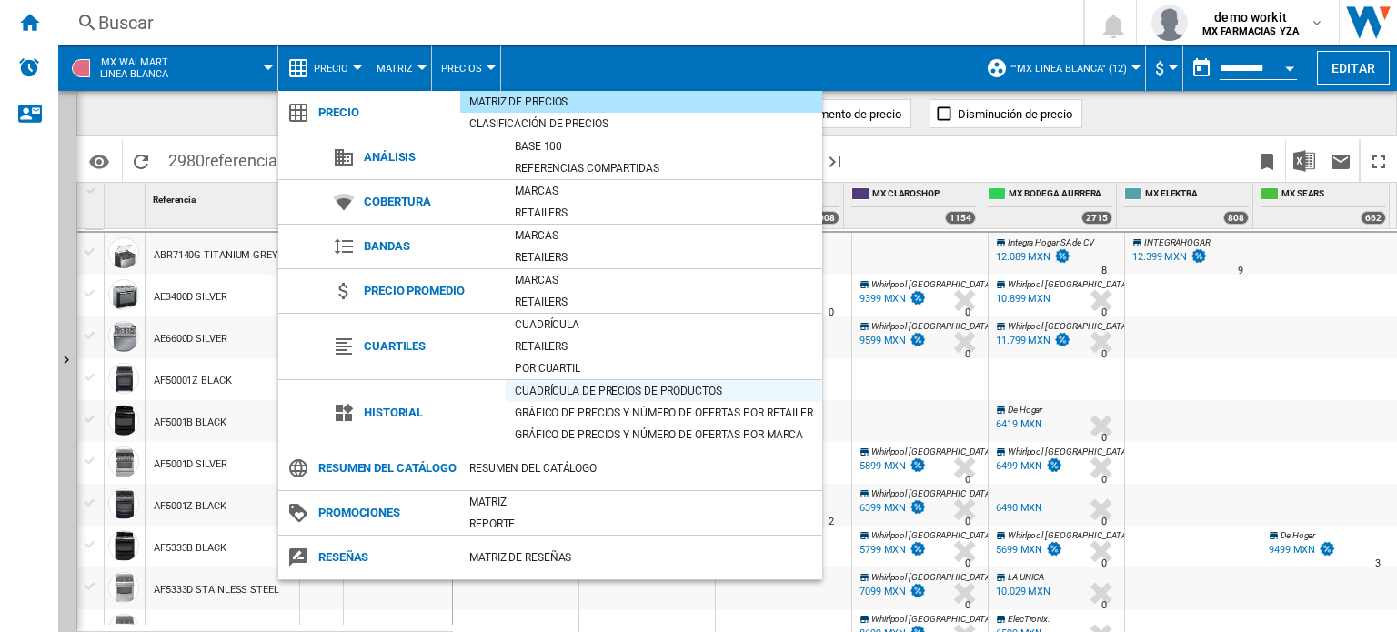
click at [547, 393] on div "Cuadrícula de precios de productos" at bounding box center [664, 391] width 316 height 18
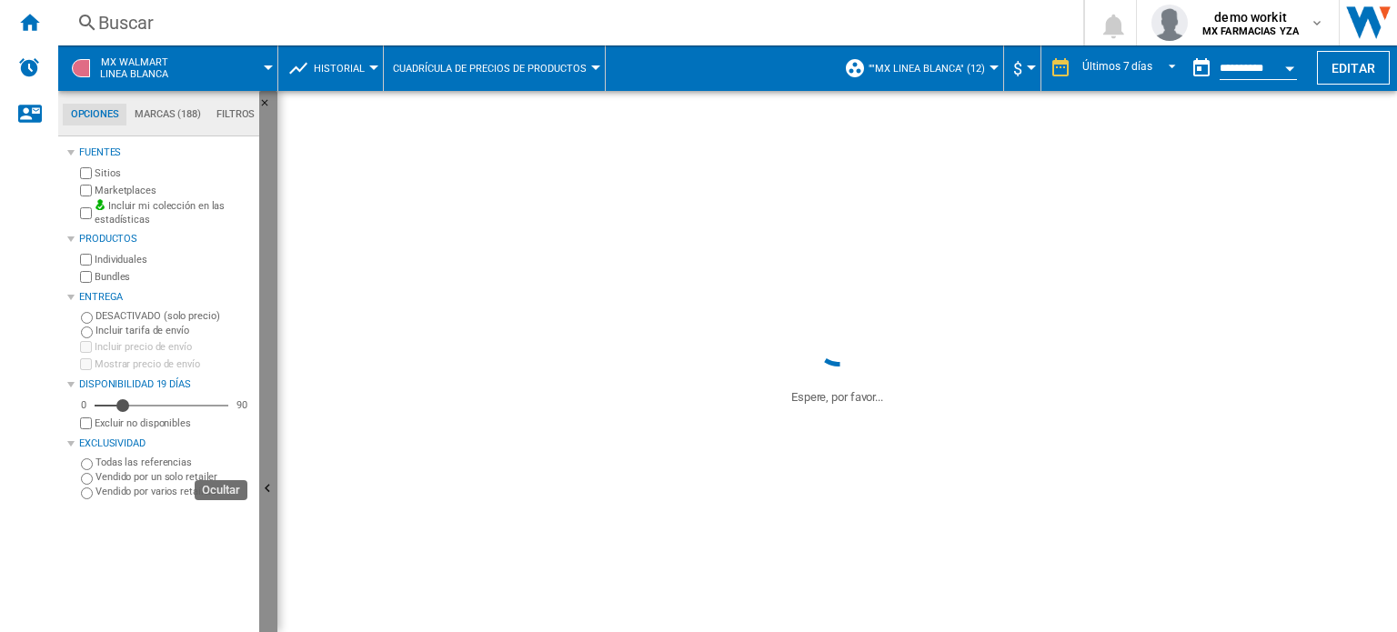
click at [273, 431] on button "Ocultar" at bounding box center [268, 490] width 18 height 798
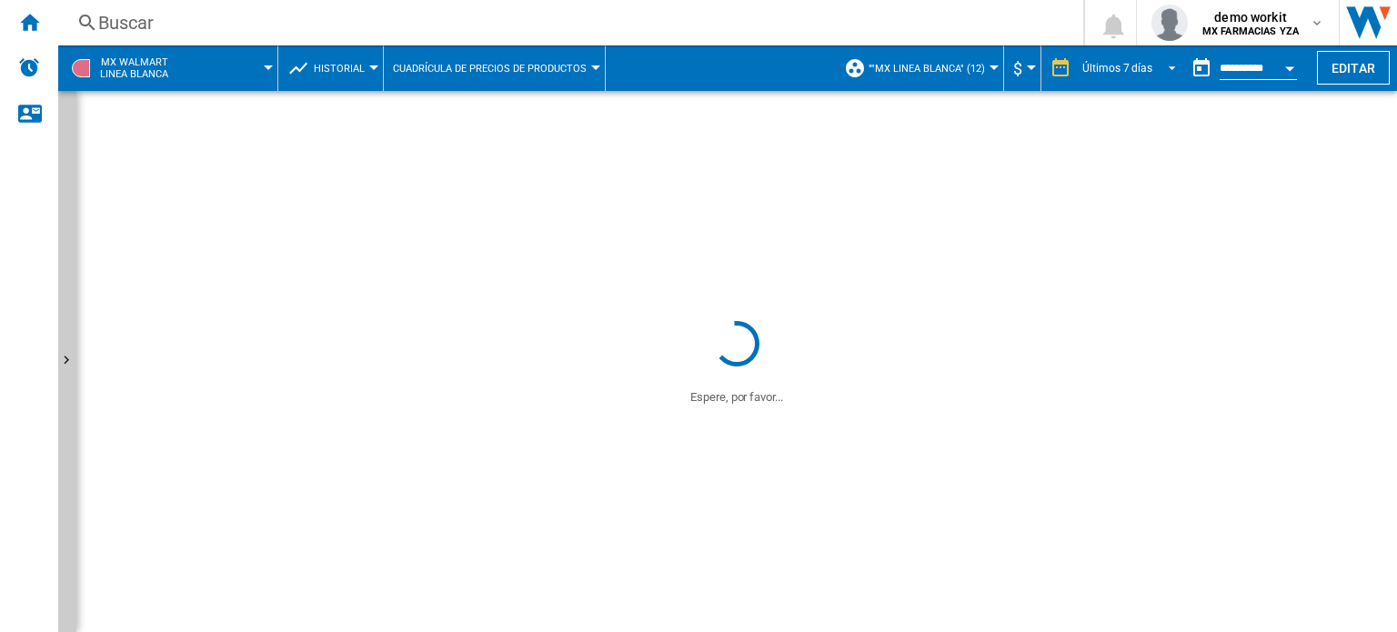
click at [1175, 65] on md-select-value "Últimos 7 días" at bounding box center [1131, 68] width 103 height 27
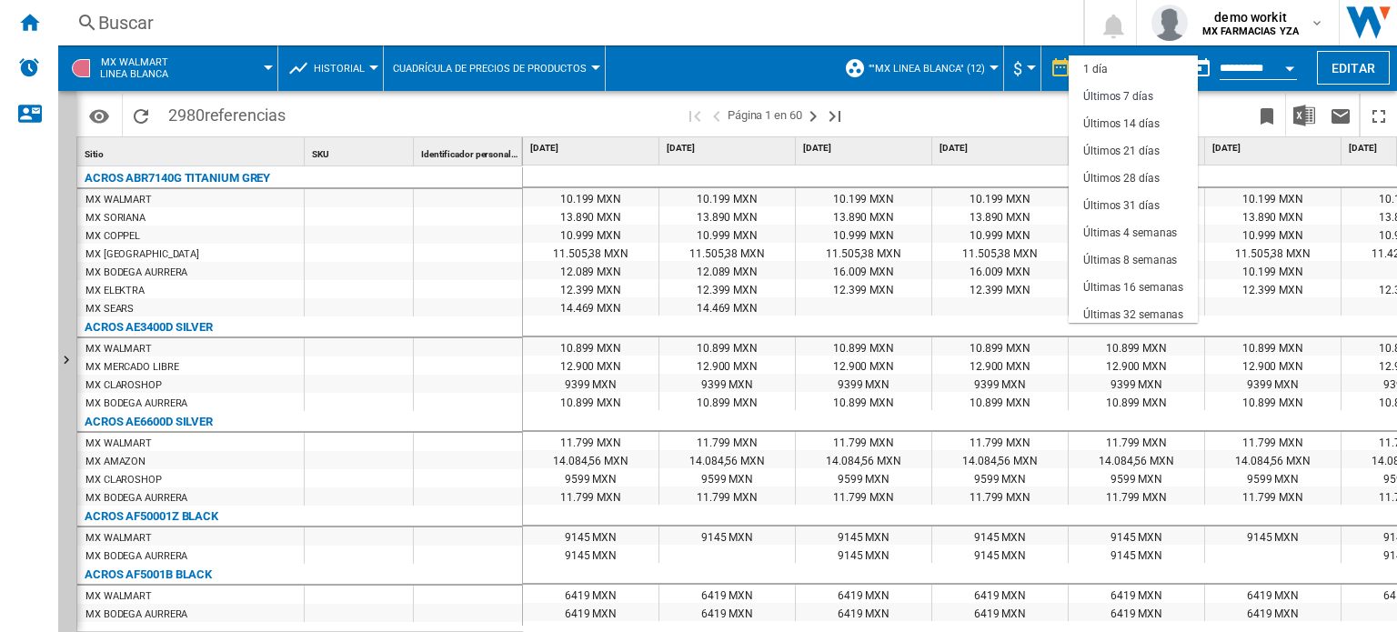
click at [1029, 102] on md-backdrop at bounding box center [698, 316] width 1397 height 632
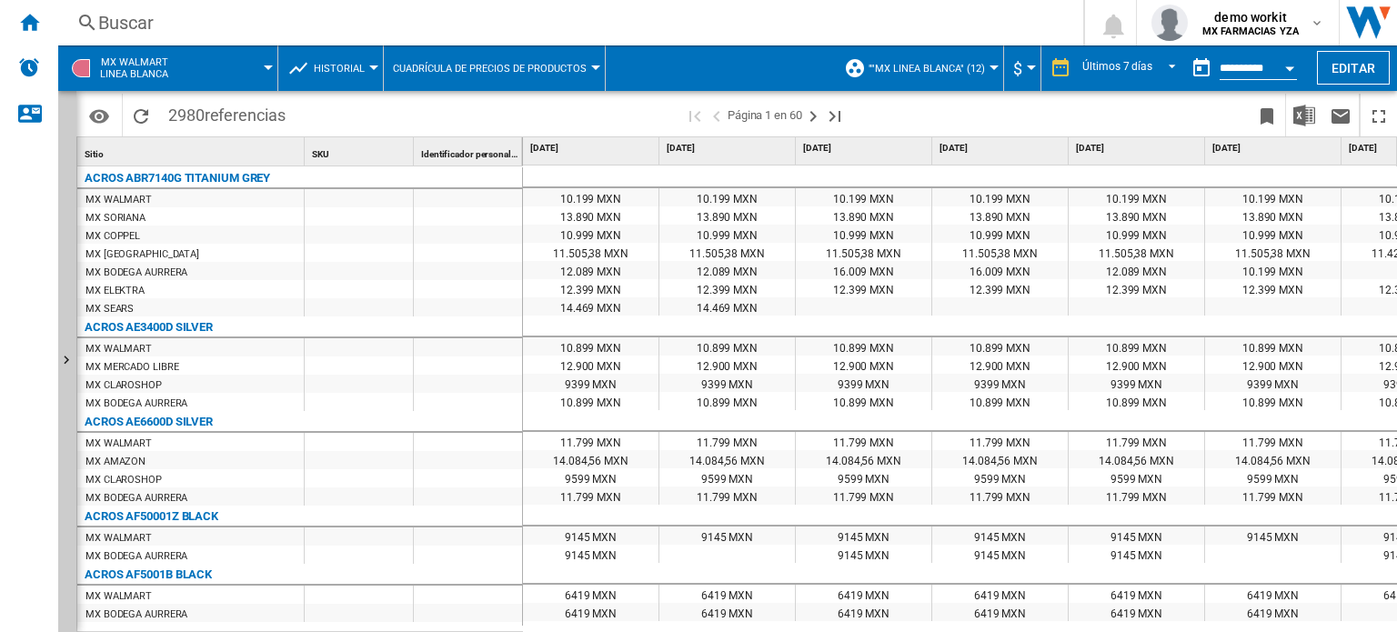
click at [1289, 59] on button "Open calendar" at bounding box center [1289, 65] width 33 height 33
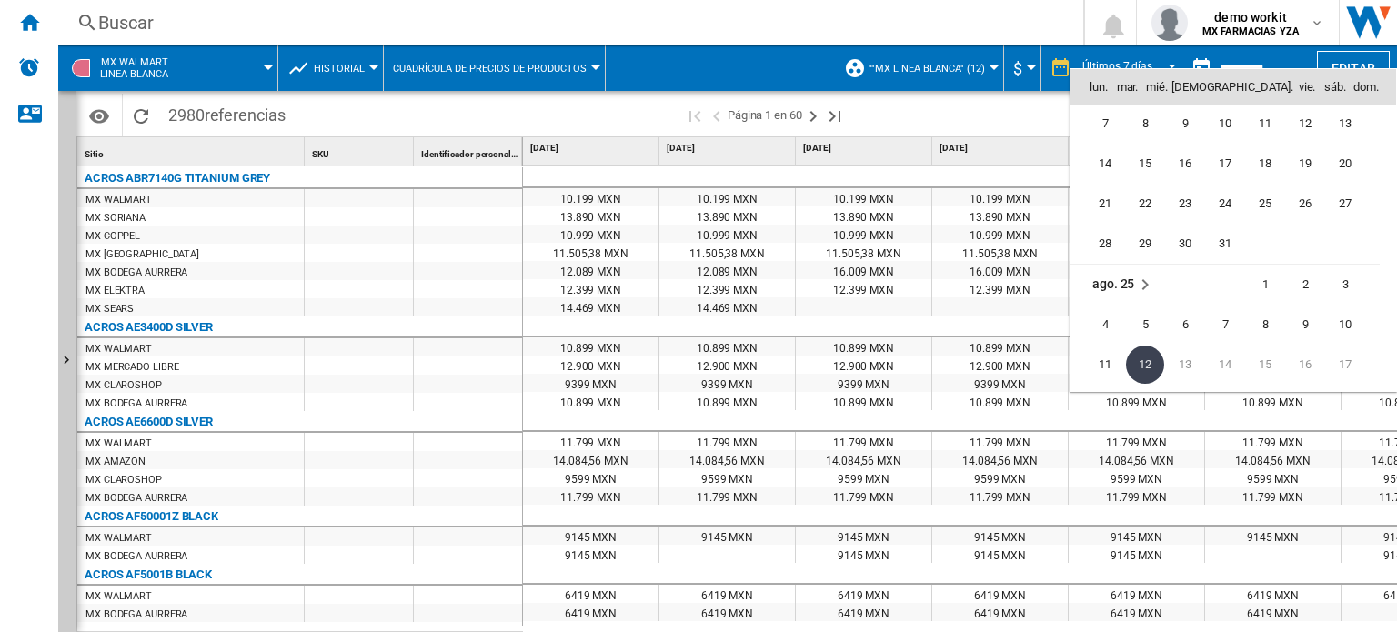
scroll to position [8516, 0]
click at [1226, 241] on span "31" at bounding box center [1225, 245] width 36 height 36
type input "**********"
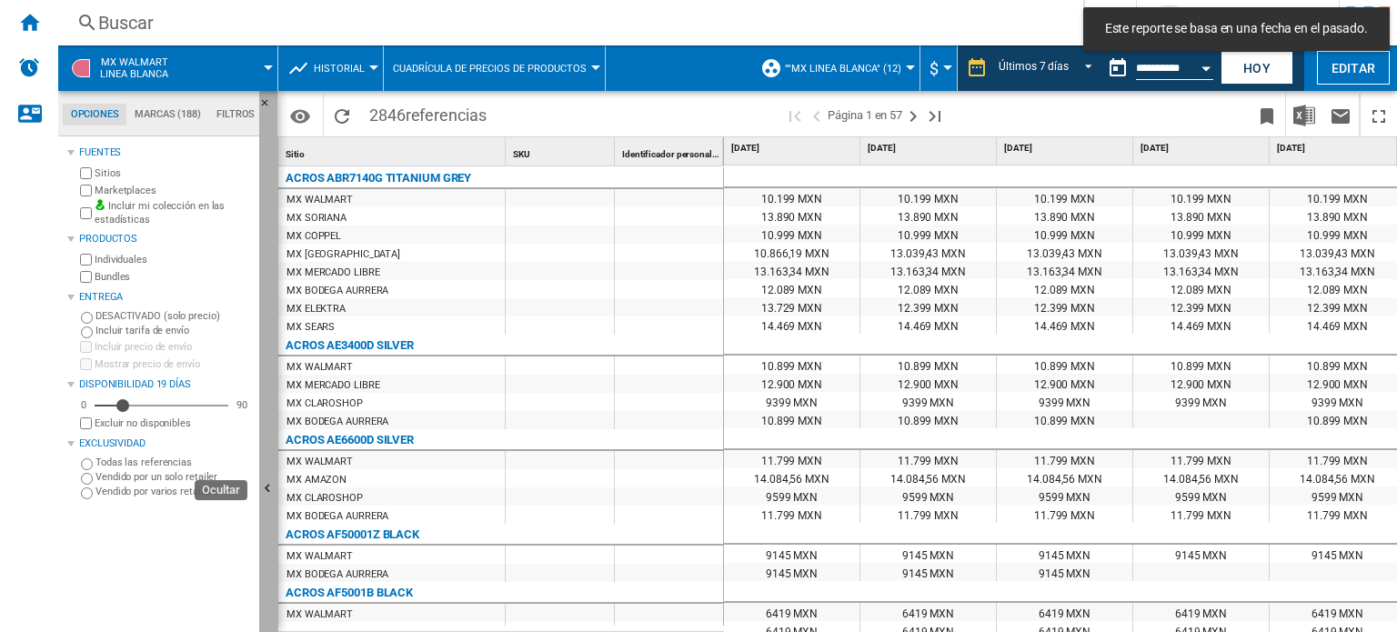
click at [270, 461] on button "Ocultar" at bounding box center [268, 490] width 18 height 798
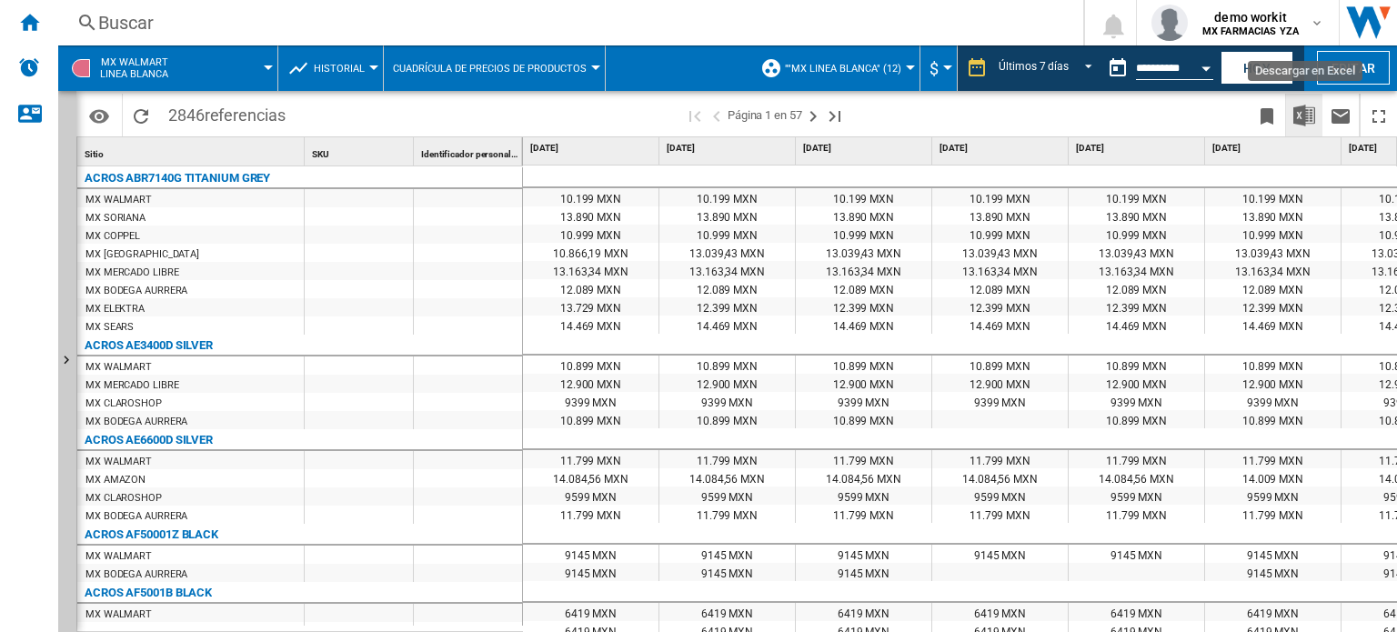
click at [1306, 111] on img "Descargar en Excel" at bounding box center [1304, 116] width 22 height 22
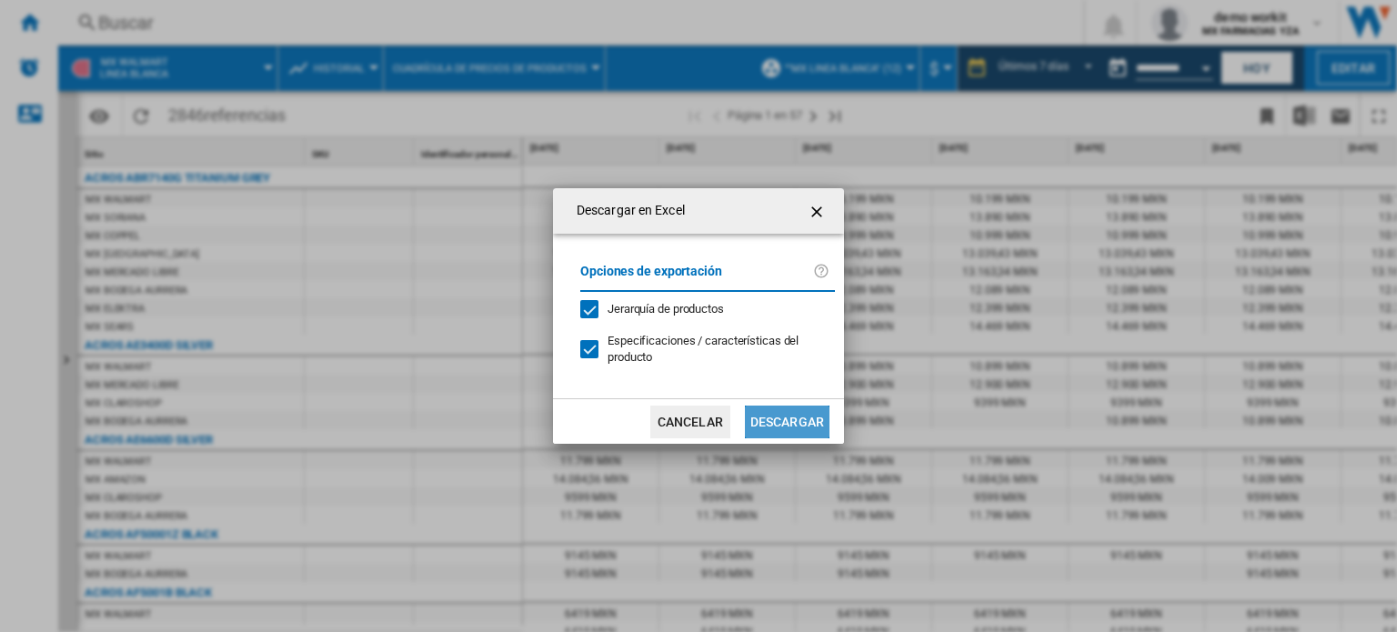
click at [775, 424] on button "Descargar" at bounding box center [787, 422] width 85 height 33
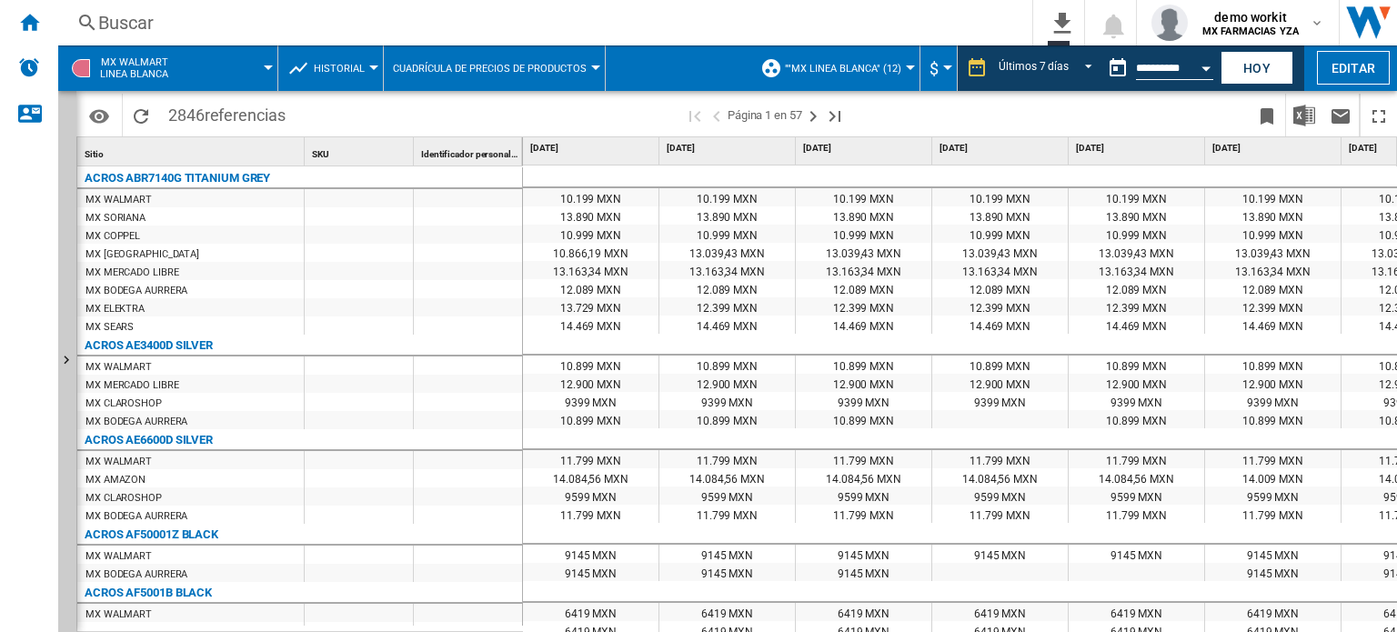
click at [595, 67] on div at bounding box center [595, 67] width 9 height 5
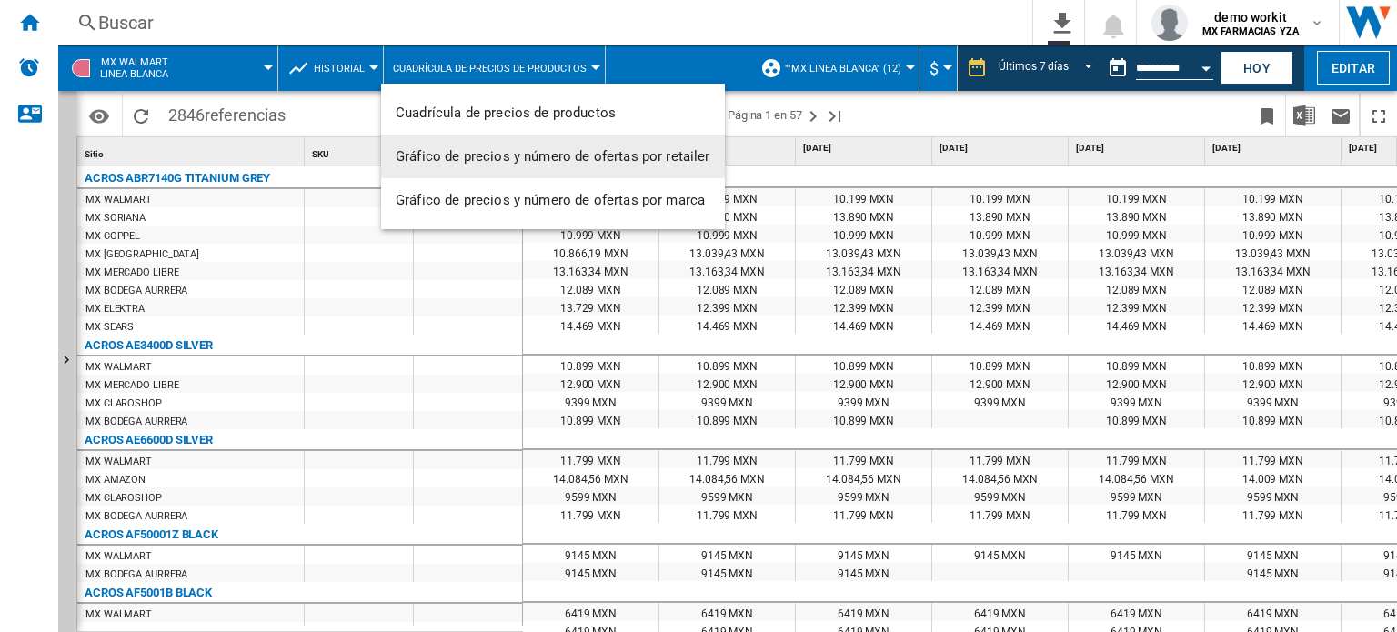
click at [544, 146] on button "Gráfico de precios y número de ofertas por retailer" at bounding box center [553, 157] width 344 height 44
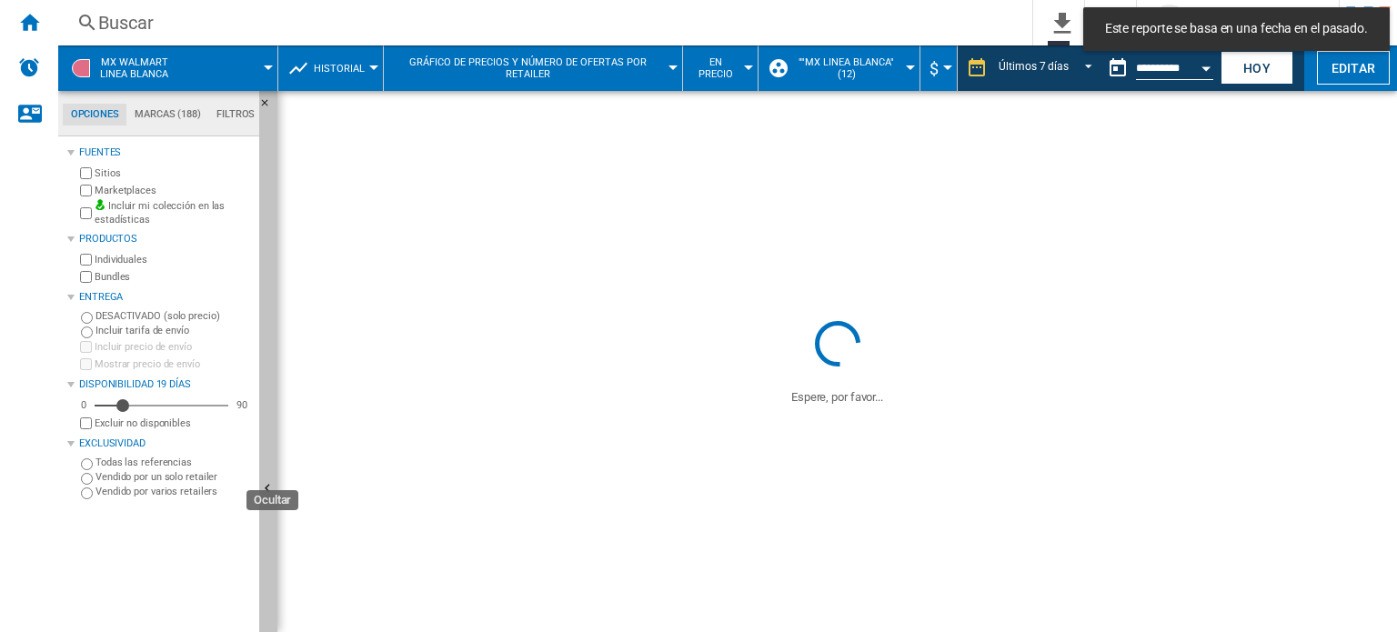
click at [272, 414] on button "Ocultar" at bounding box center [268, 490] width 18 height 798
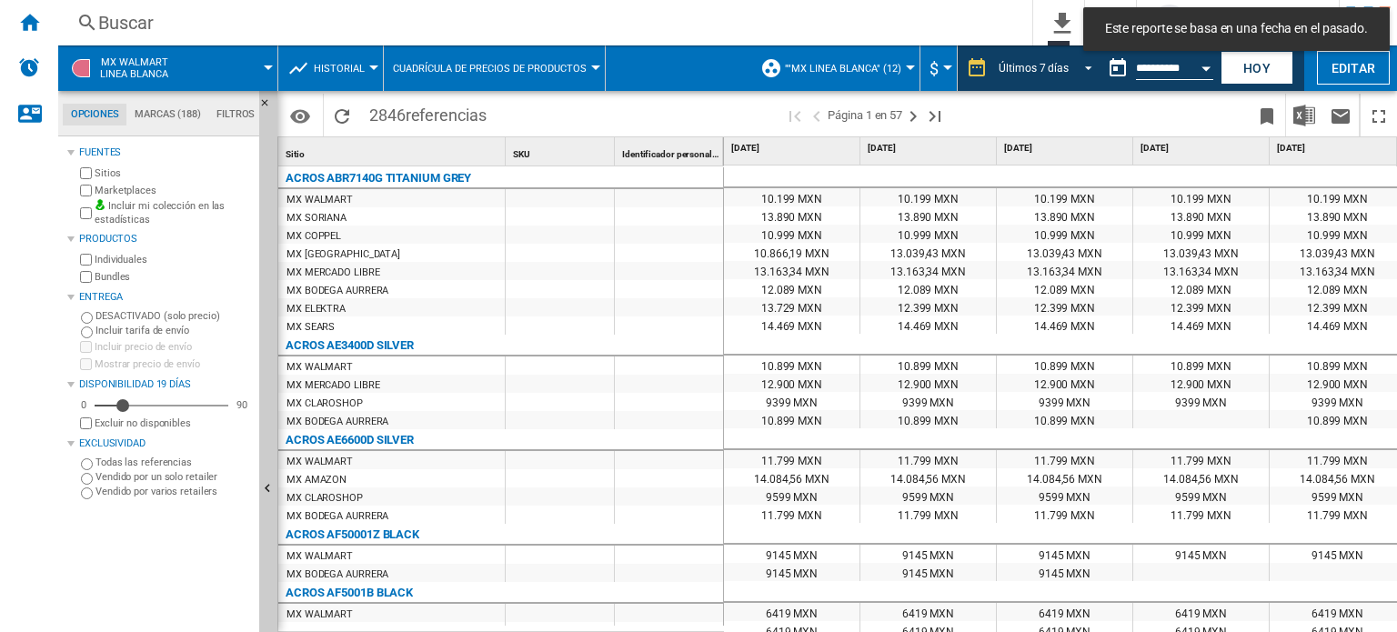
click at [1072, 72] on span "REPORTS.WIZARD.STEPS.REPORT.STEPS.REPORT_OPTIONS.PERIOD: Últimos 7 días" at bounding box center [1083, 66] width 22 height 16
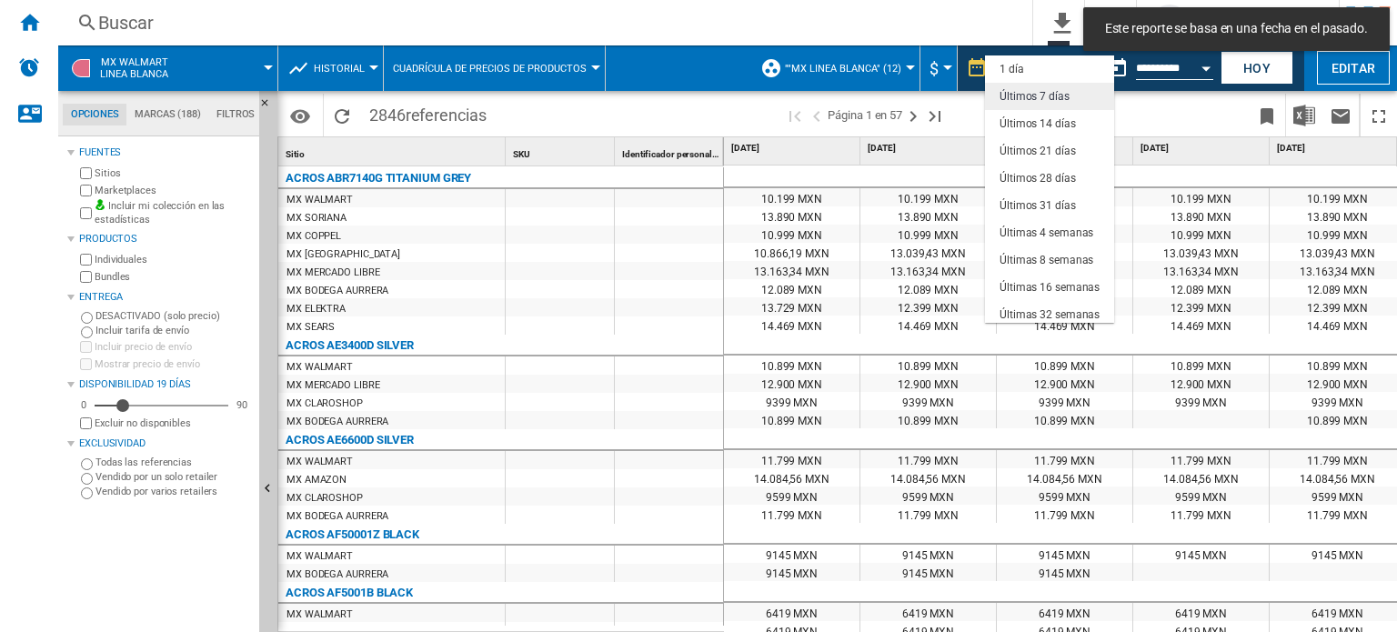
scroll to position [26, 0]
click at [1255, 68] on md-backdrop at bounding box center [698, 316] width 1397 height 632
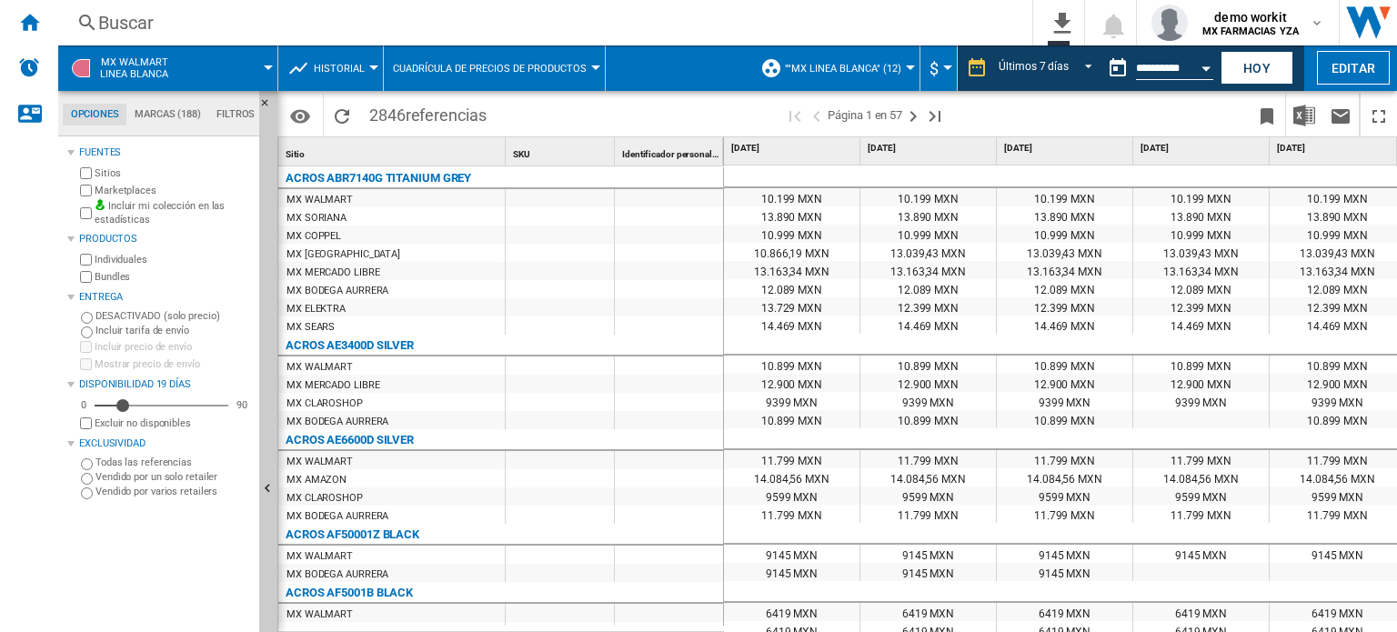
click at [1255, 68] on button "Hoy" at bounding box center [1256, 68] width 73 height 34
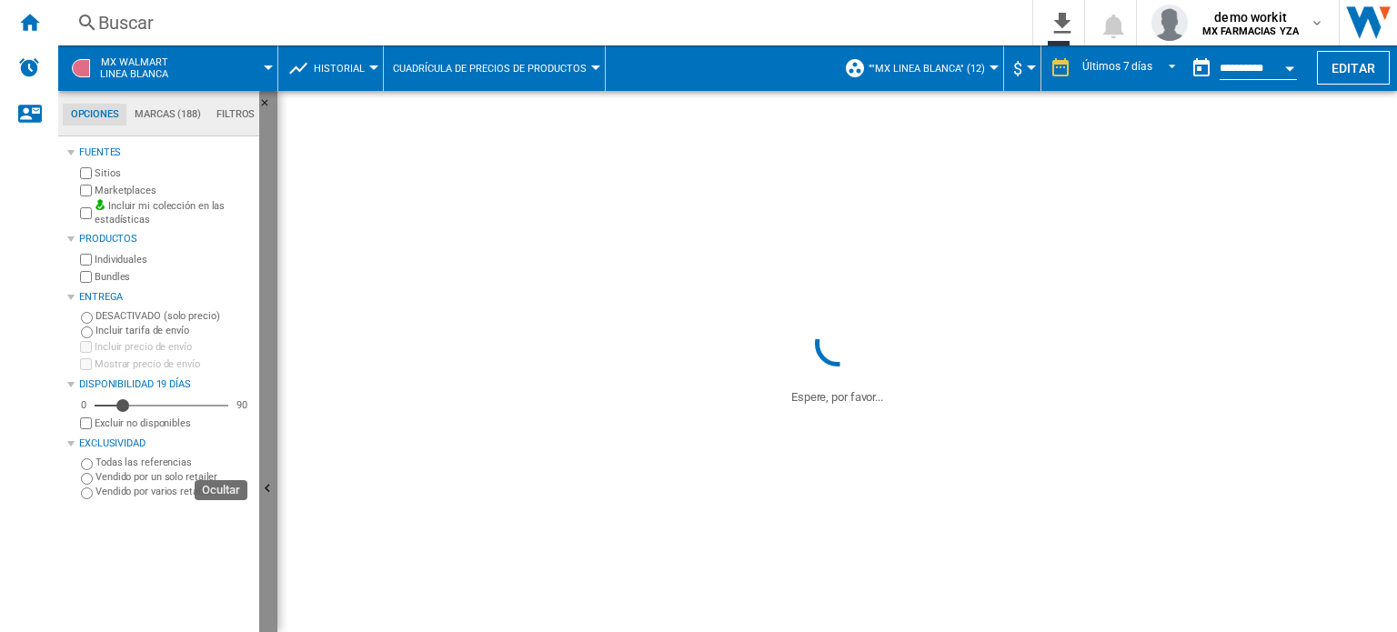
click at [267, 423] on button "Ocultar" at bounding box center [268, 490] width 18 height 798
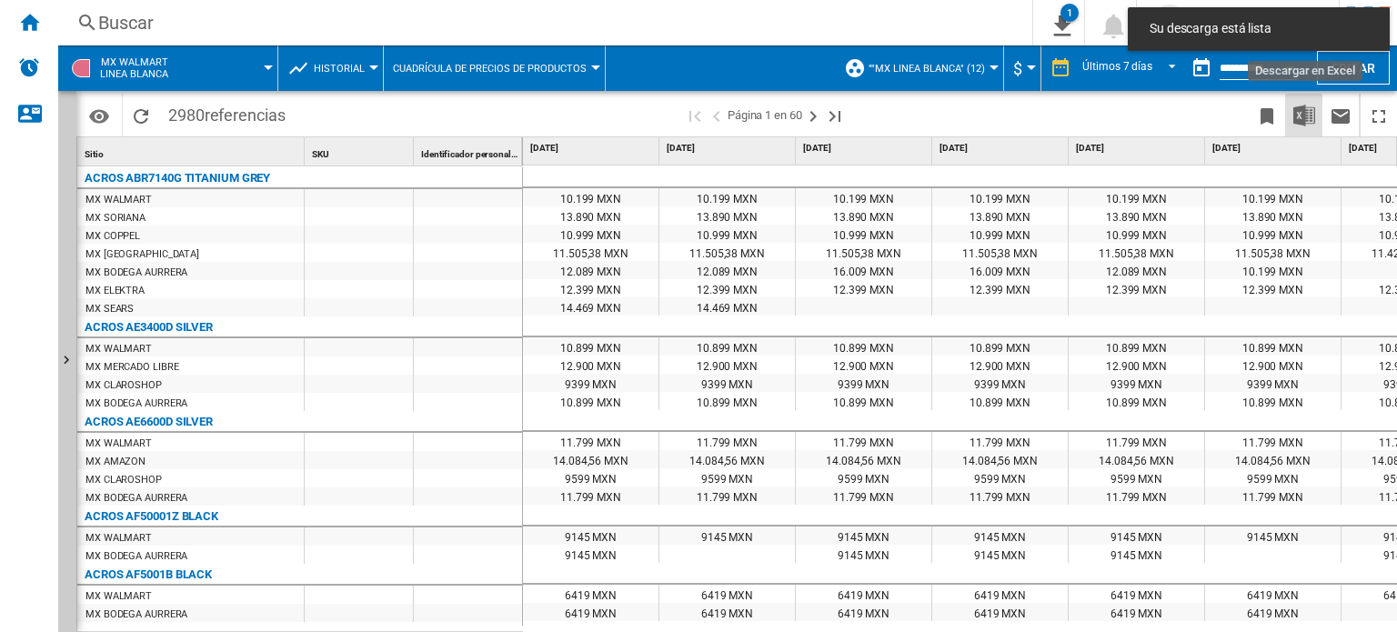
click at [1315, 115] on button "Descargar en Excel" at bounding box center [1304, 115] width 36 height 43
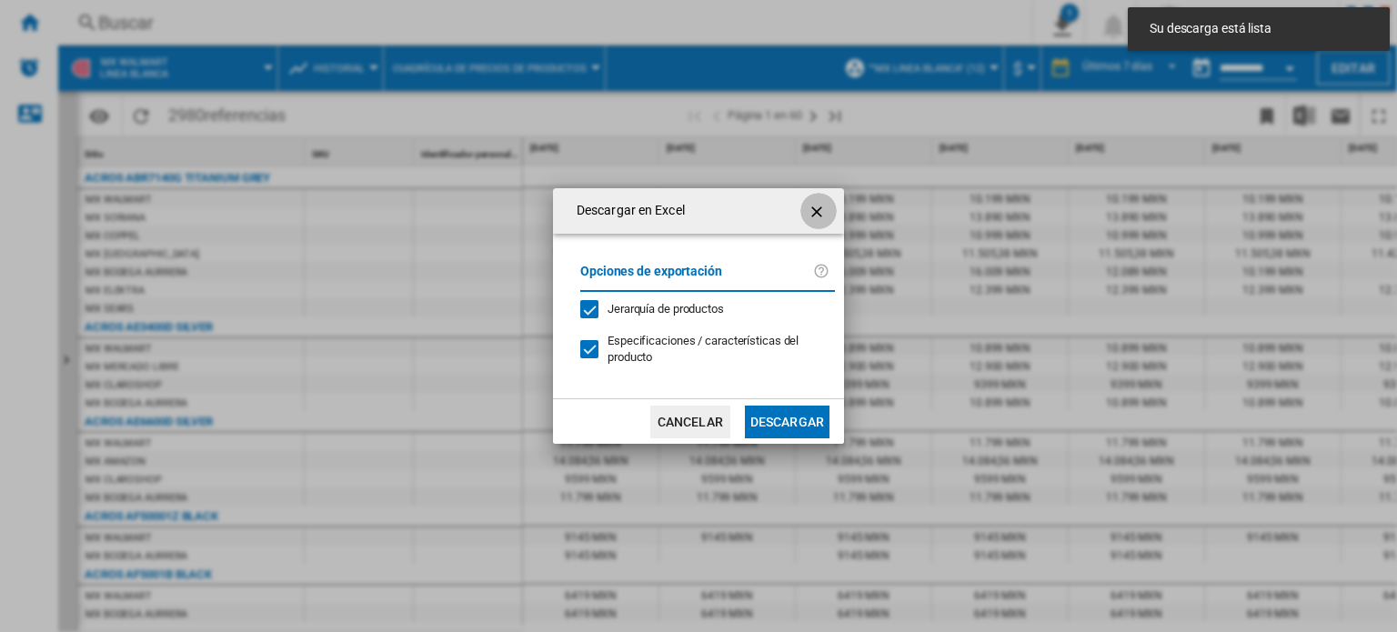
click at [818, 211] on ng-md-icon "getI18NText('BUTTONS.CLOSE_DIALOG')" at bounding box center [819, 212] width 22 height 22
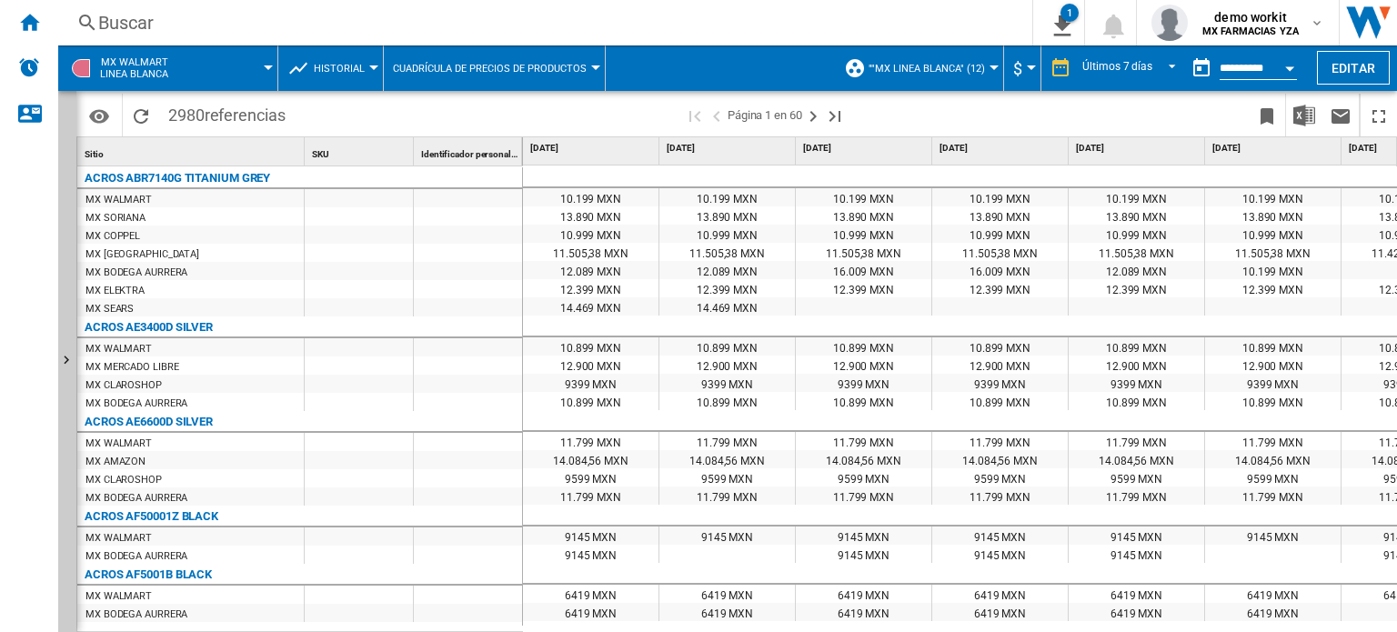
click at [369, 67] on div at bounding box center [373, 67] width 9 height 5
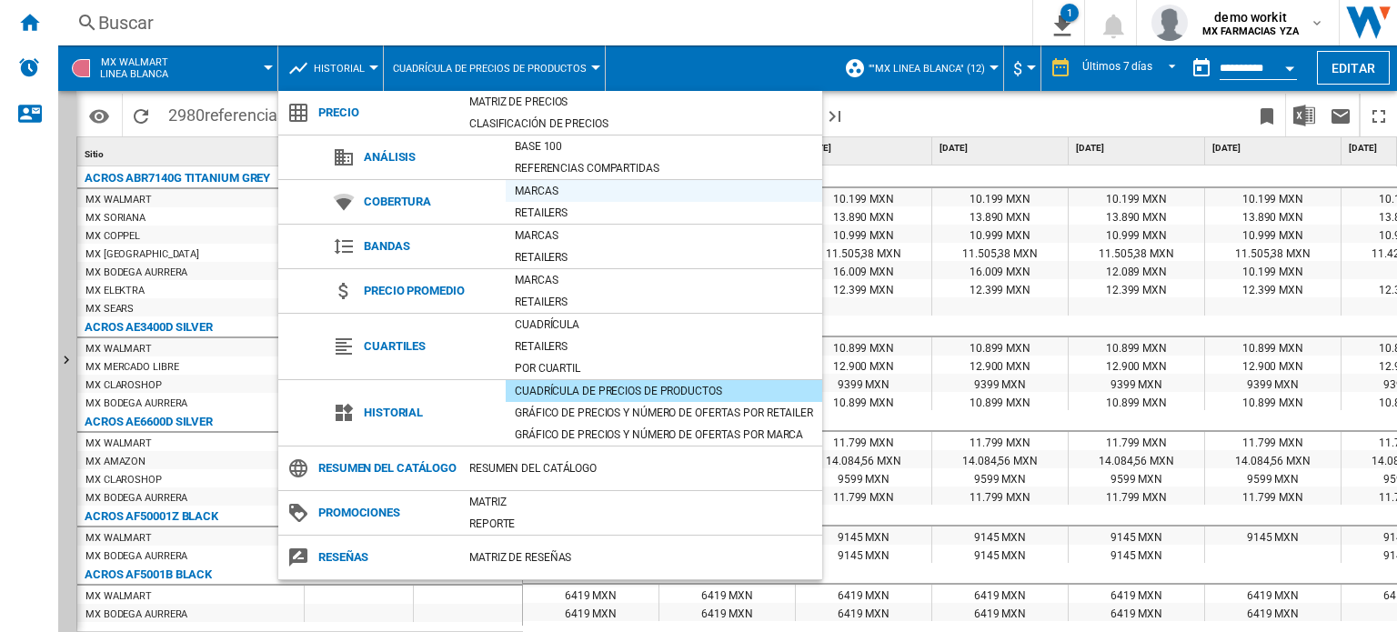
click at [549, 186] on div "Marcas" at bounding box center [664, 191] width 316 height 18
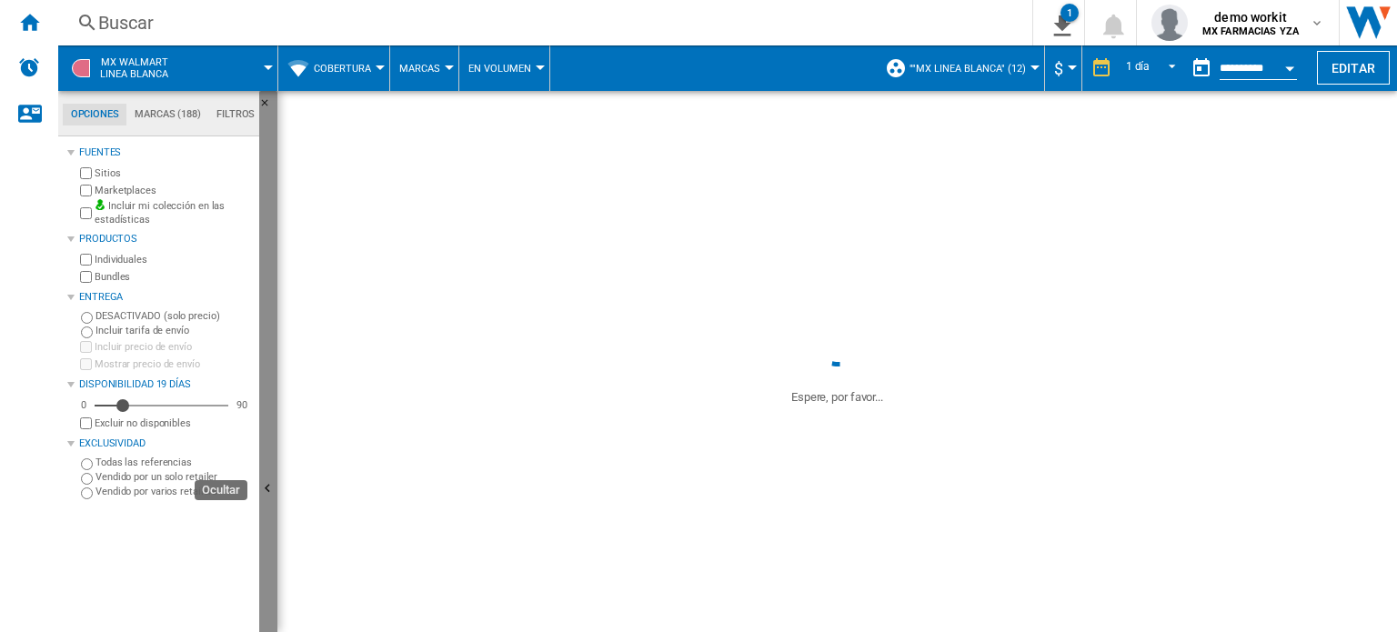
click at [269, 393] on button "Ocultar" at bounding box center [268, 490] width 18 height 798
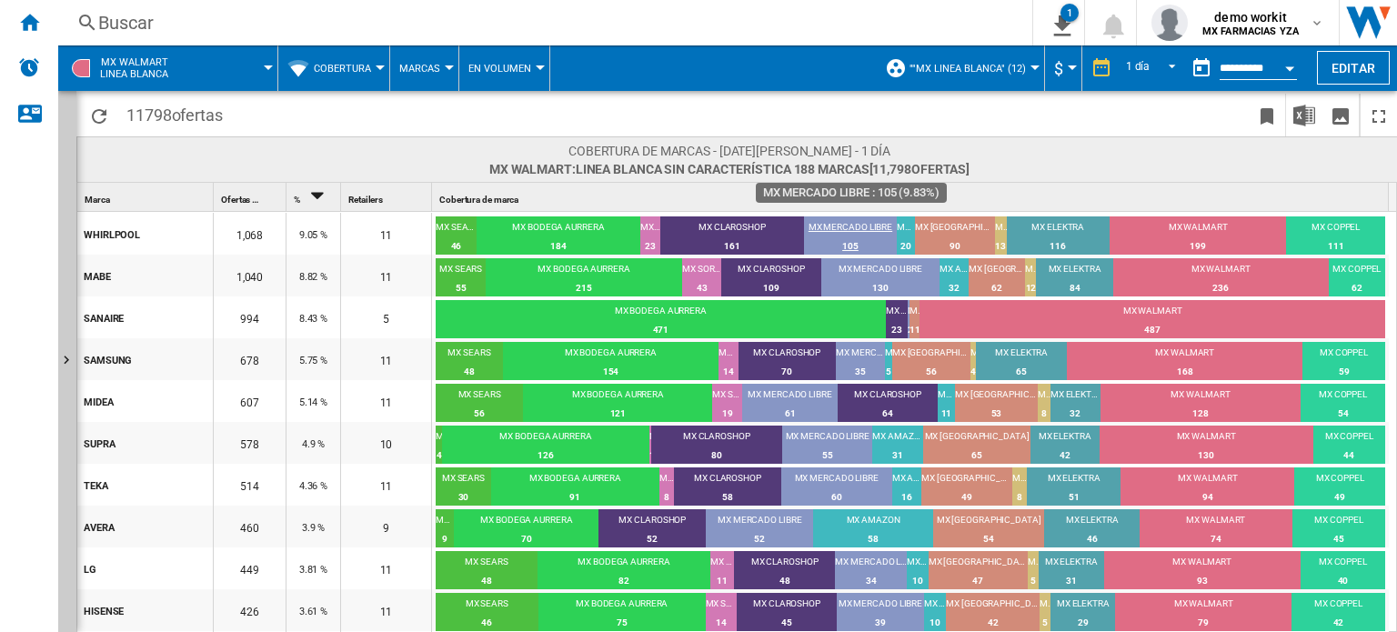
click at [855, 225] on div "MX MERCADO LIBRE" at bounding box center [851, 229] width 94 height 16
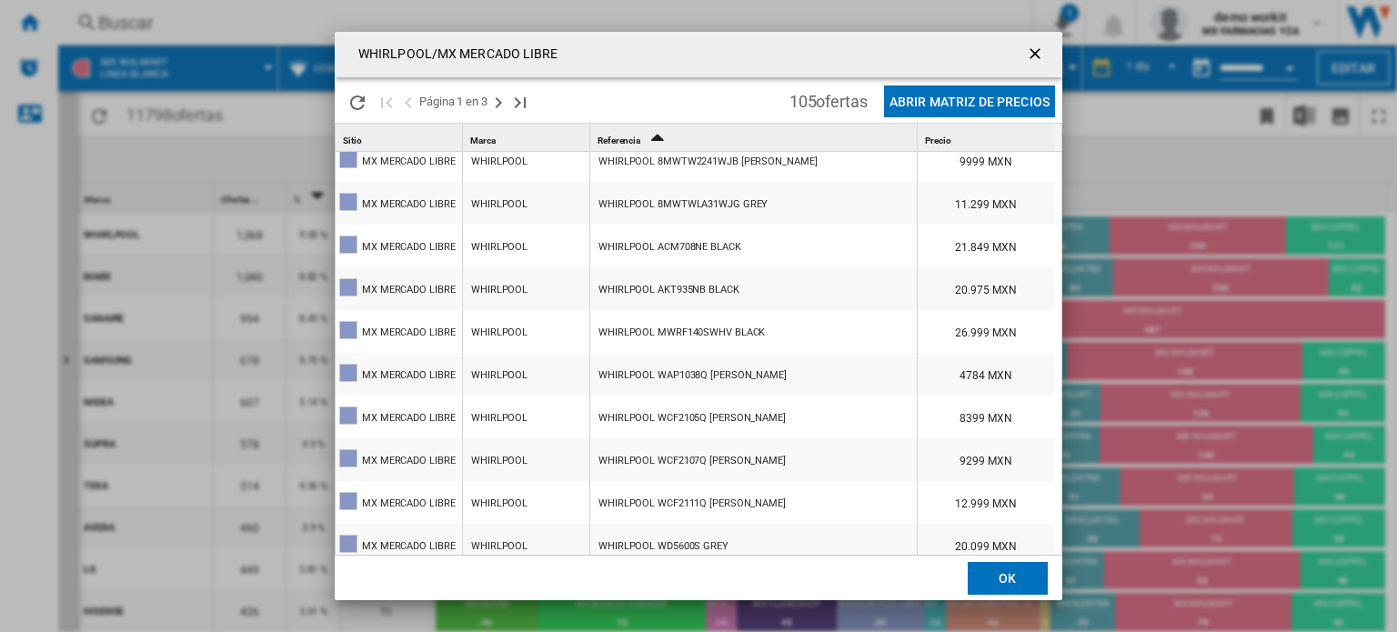
scroll to position [1131, 0]
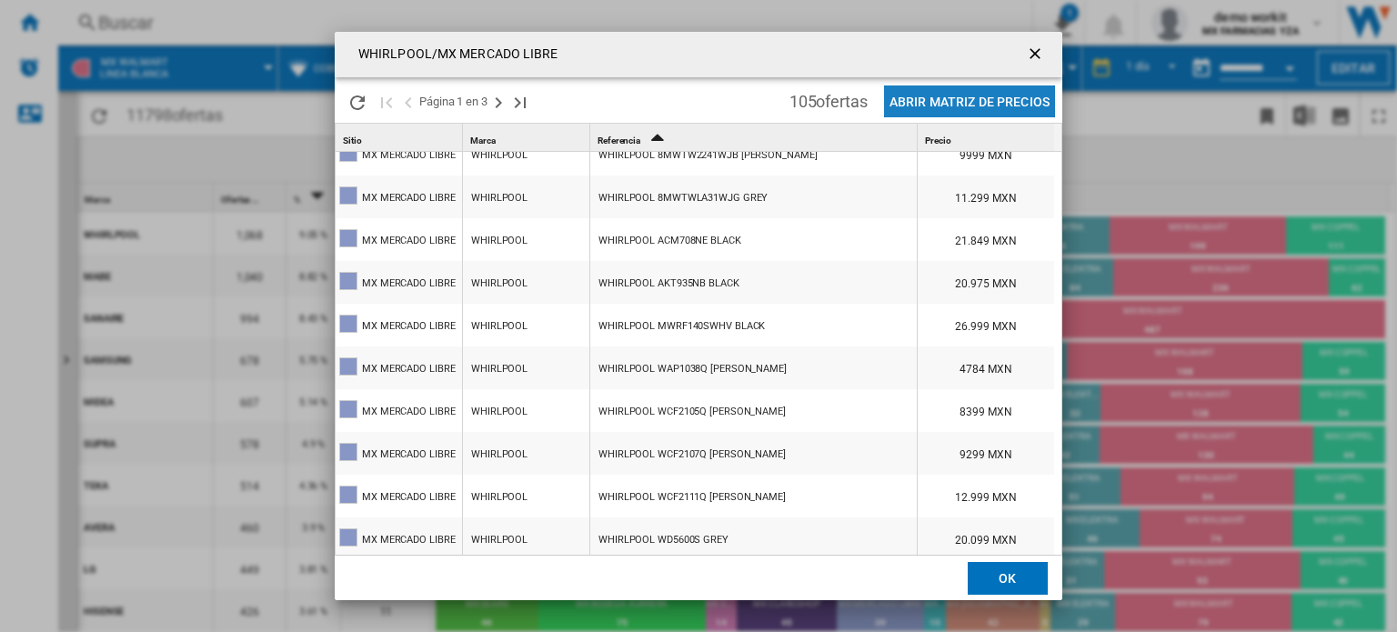
click at [966, 101] on button "Abrir Matriz de precios" at bounding box center [969, 101] width 171 height 32
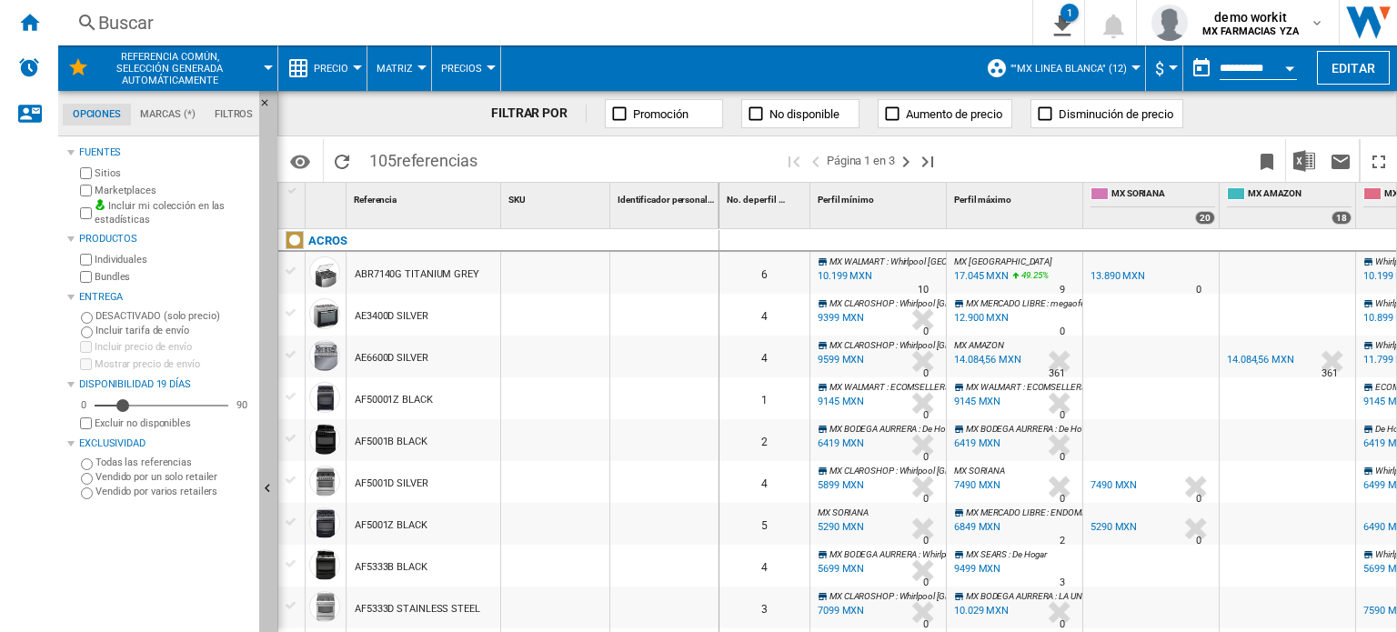
click at [267, 477] on button "Ocultar" at bounding box center [268, 490] width 18 height 798
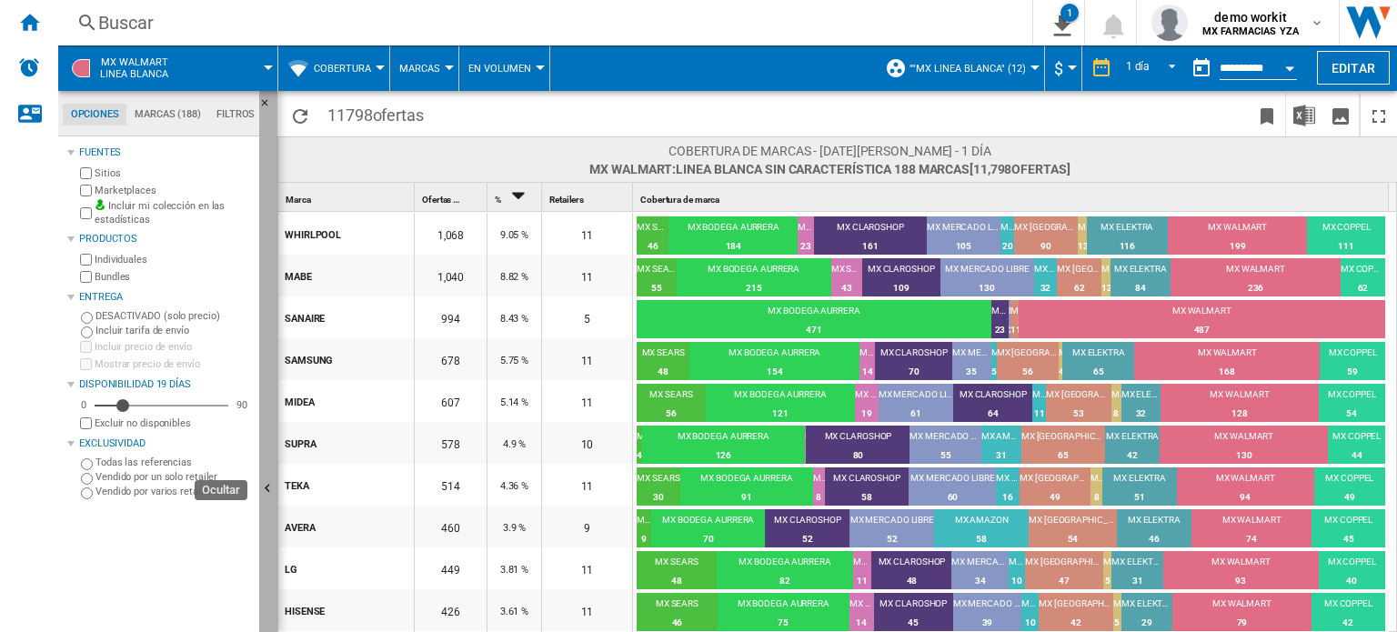
click at [267, 330] on button "Ocultar" at bounding box center [268, 490] width 18 height 798
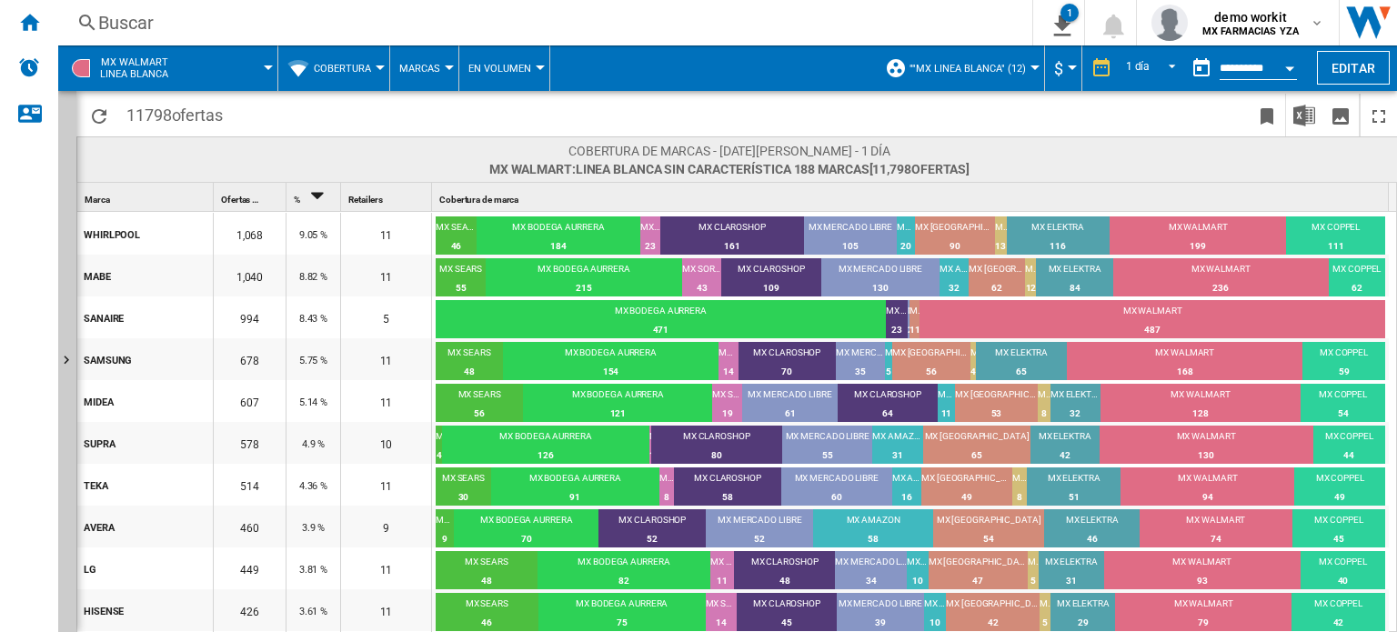
click at [383, 68] on div at bounding box center [380, 67] width 9 height 5
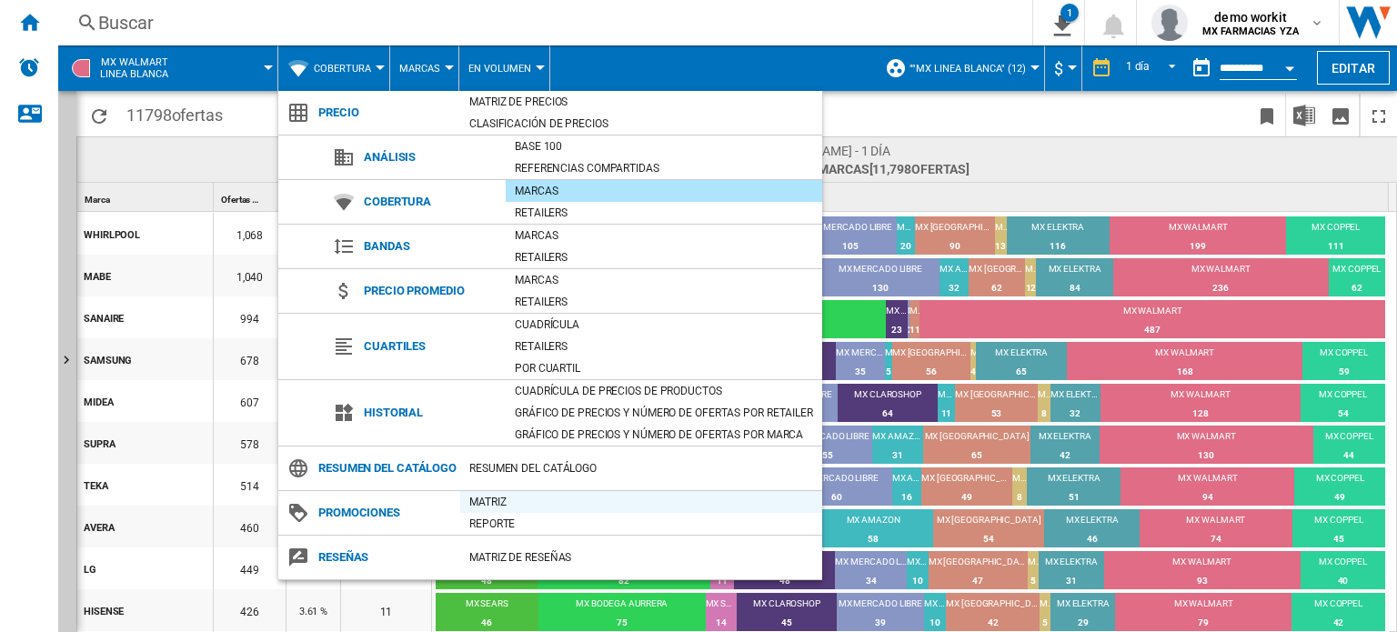
click at [495, 511] on div "Matriz" at bounding box center [641, 502] width 362 height 18
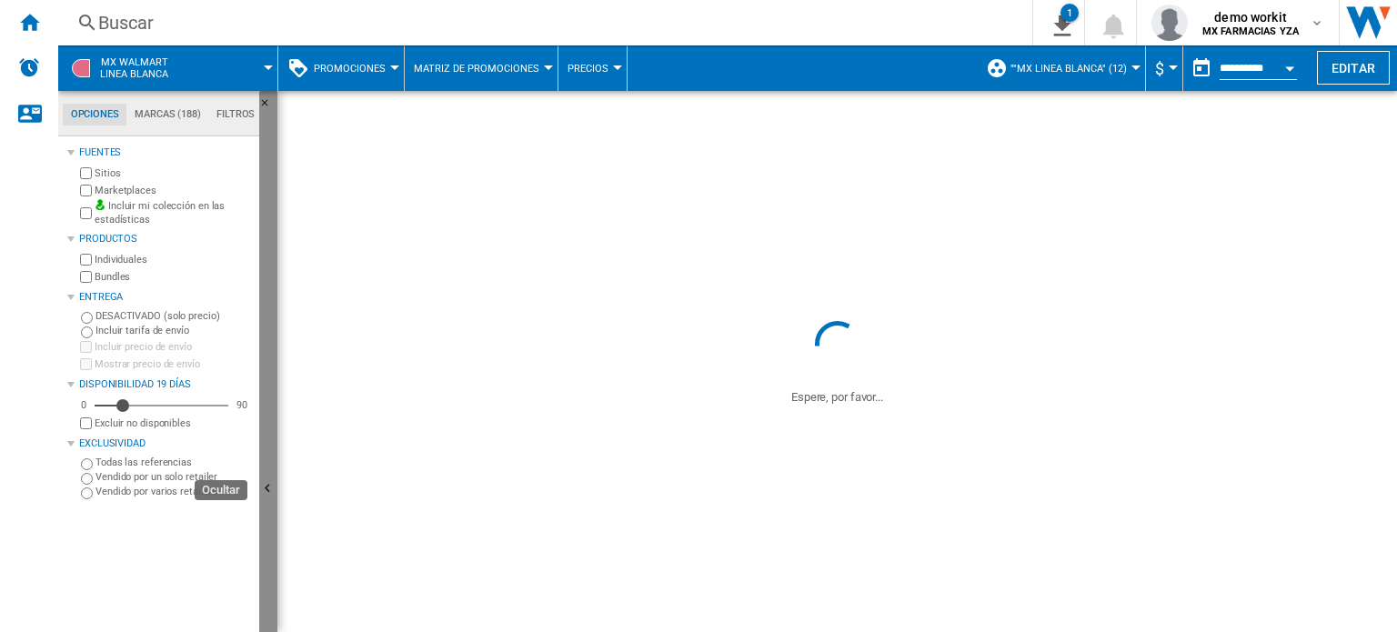
click at [264, 454] on button "Ocultar" at bounding box center [268, 490] width 18 height 798
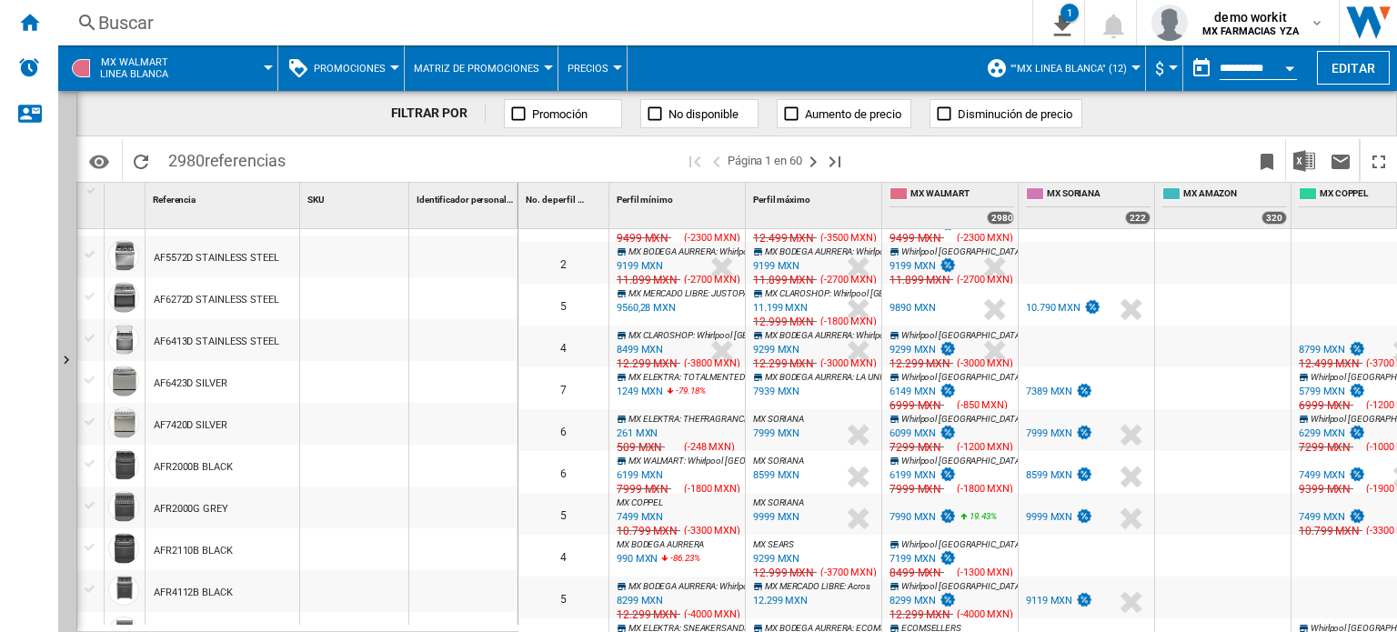
scroll to position [596, 0]
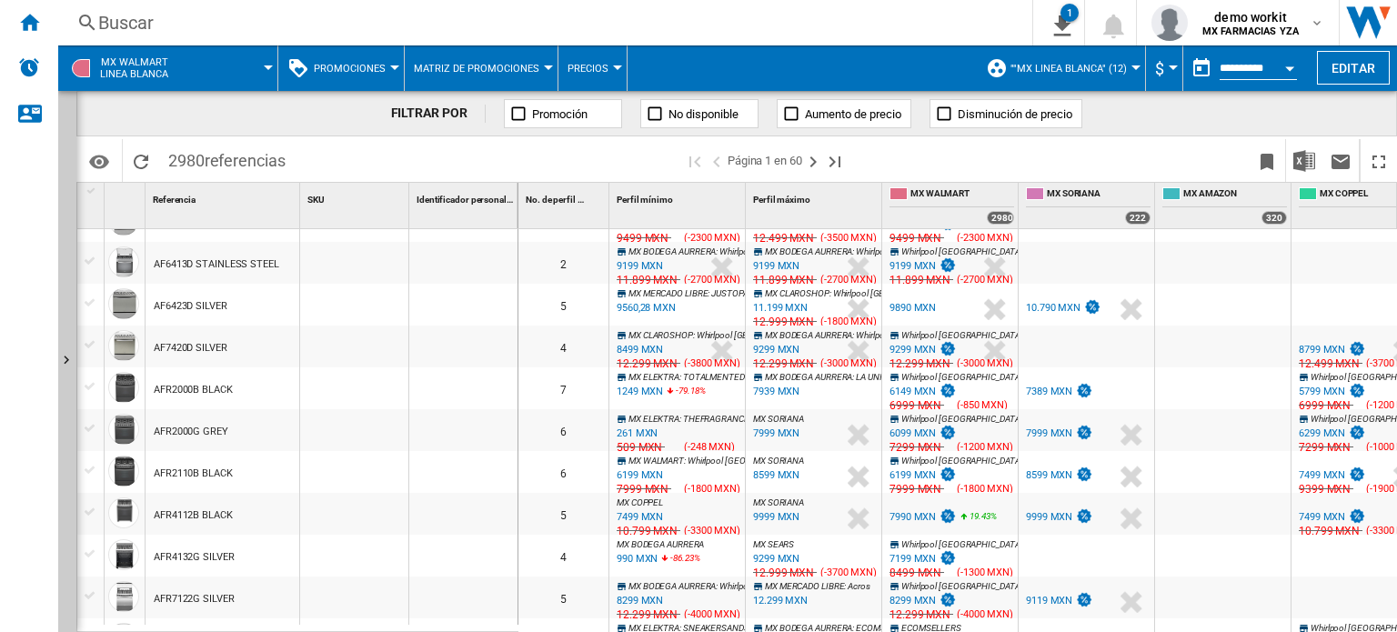
click at [946, 345] on img "test" at bounding box center [948, 348] width 18 height 15
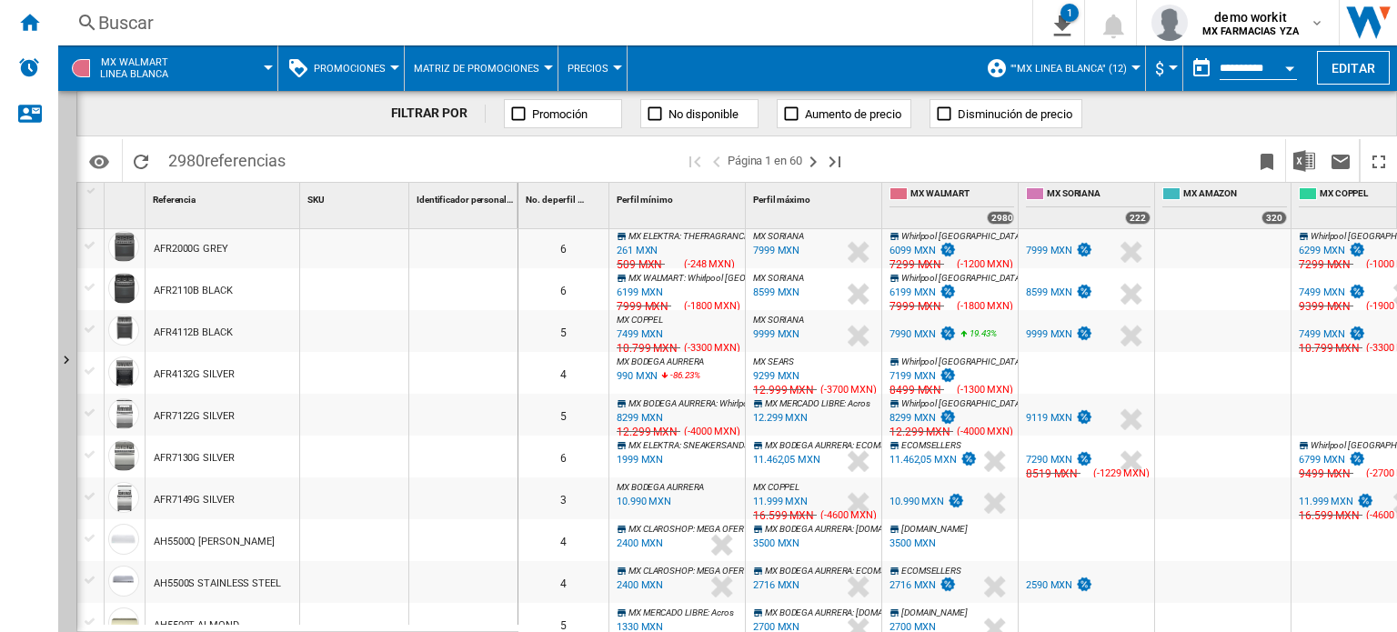
scroll to position [0, 236]
